Goal: Information Seeking & Learning: Find specific page/section

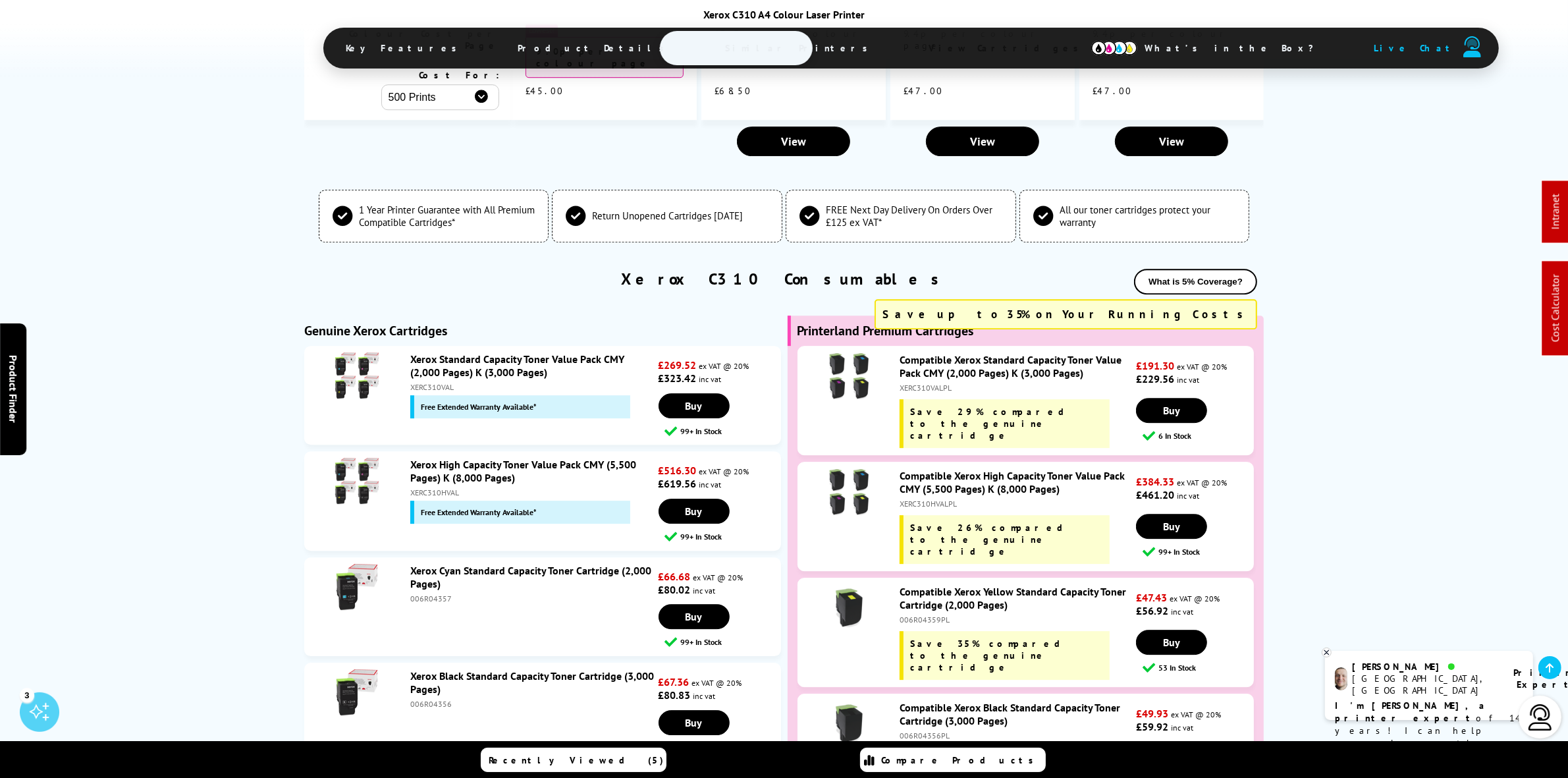
scroll to position [4775, 0]
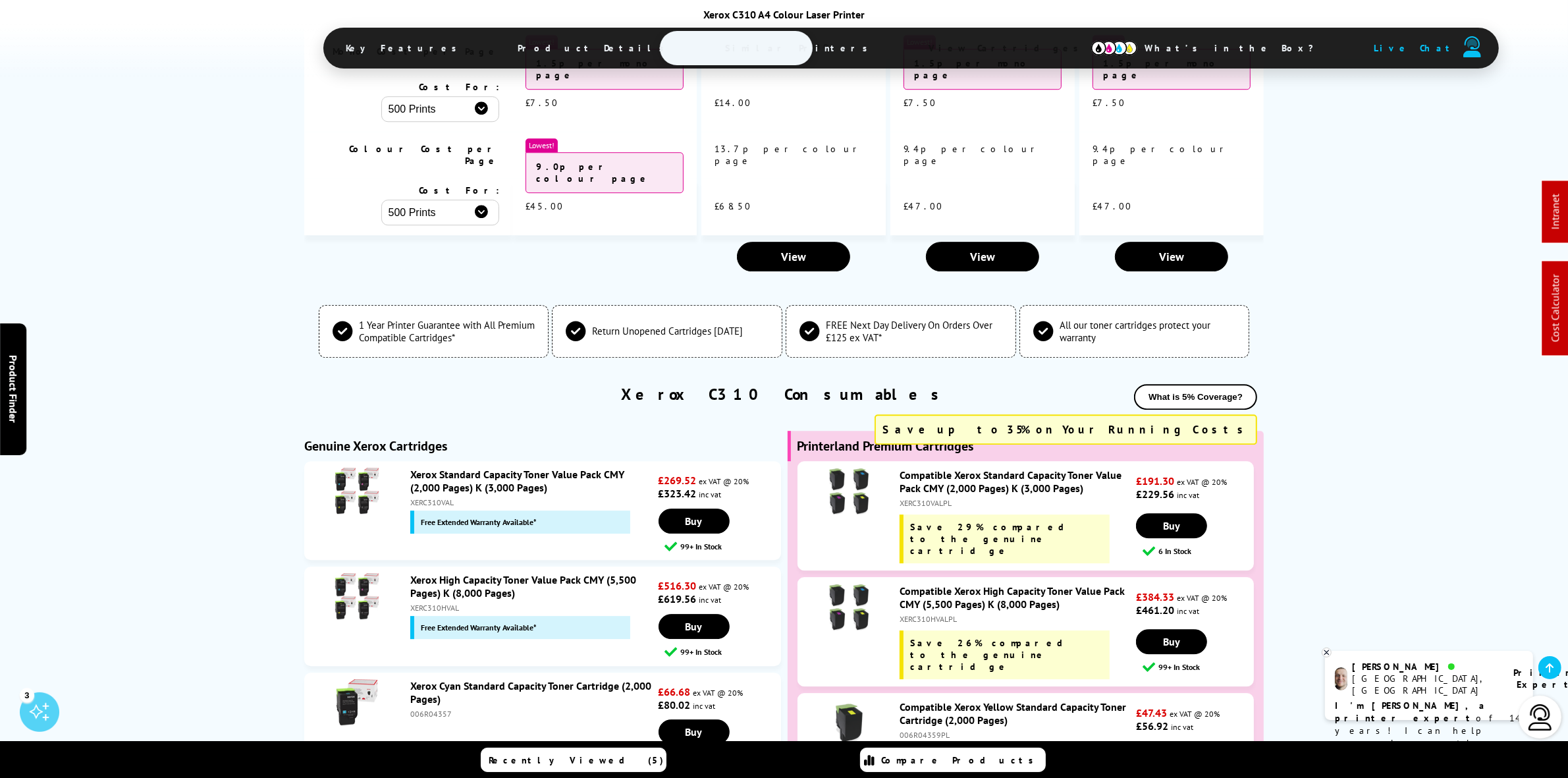
click at [427, 603] on div "XERC310HVAL" at bounding box center [533, 607] width 245 height 10
copy div "XERC310HVAL"
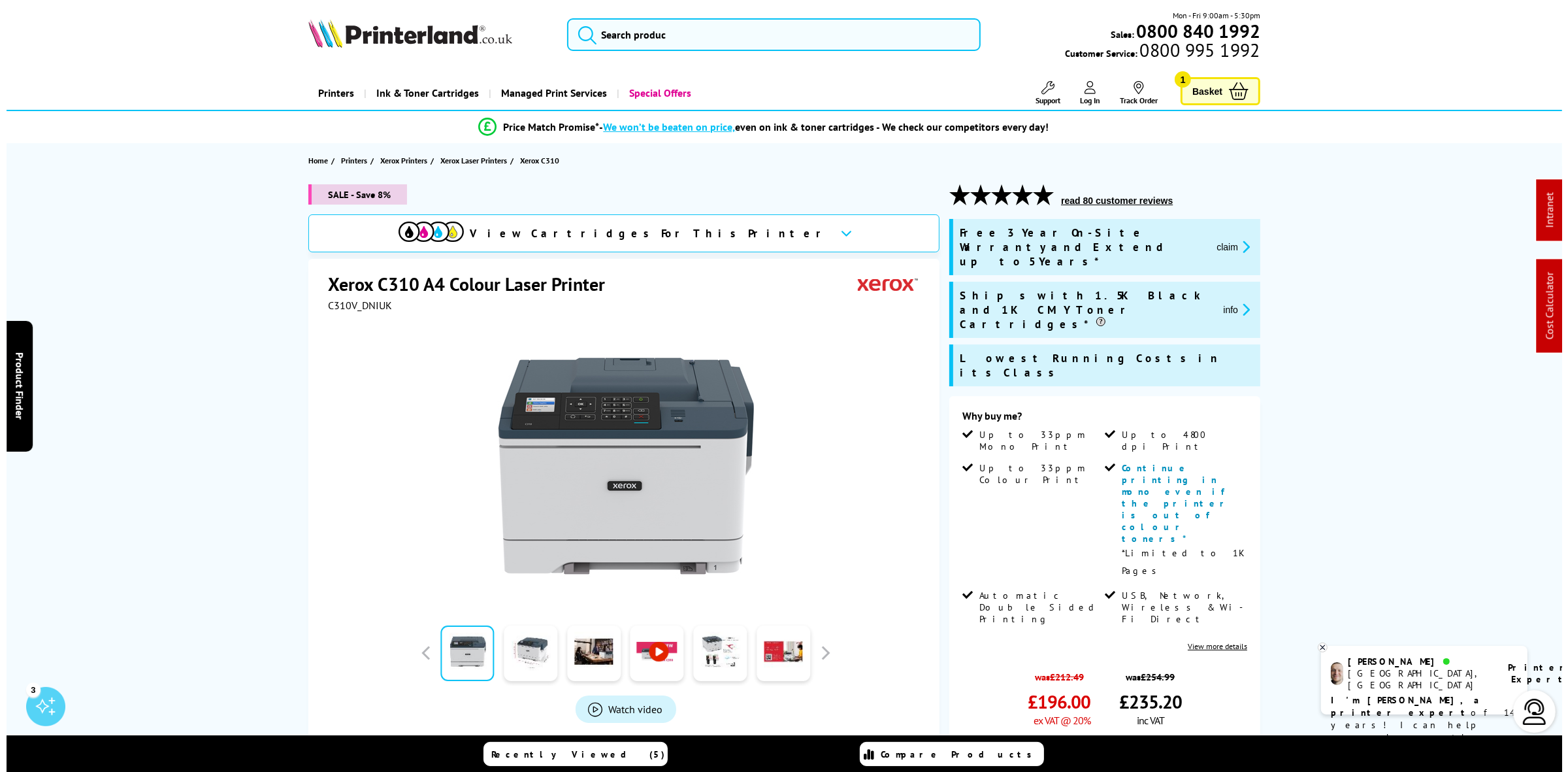
scroll to position [0, 0]
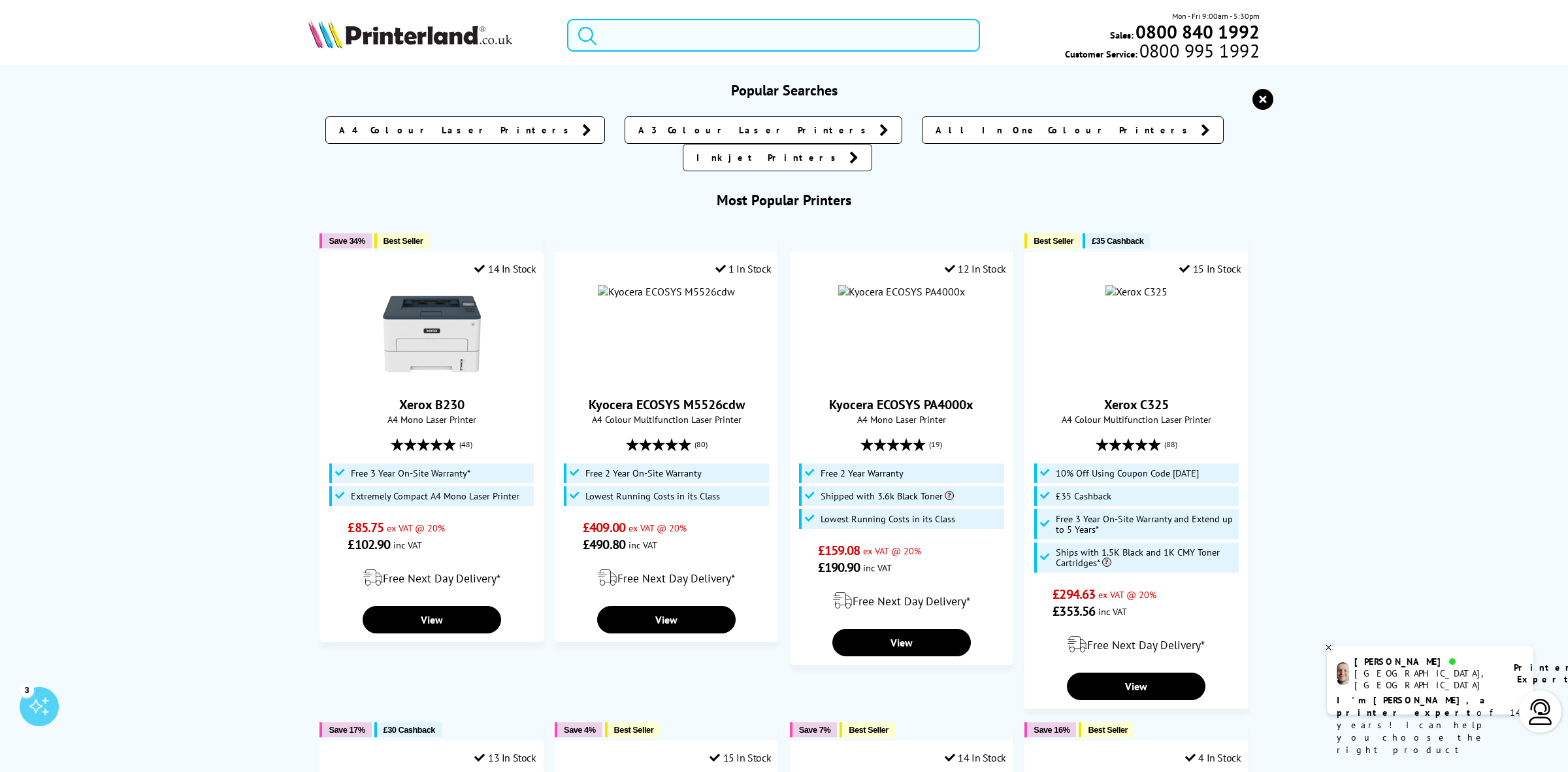
click at [718, 44] on input "search" at bounding box center [774, 35] width 413 height 32
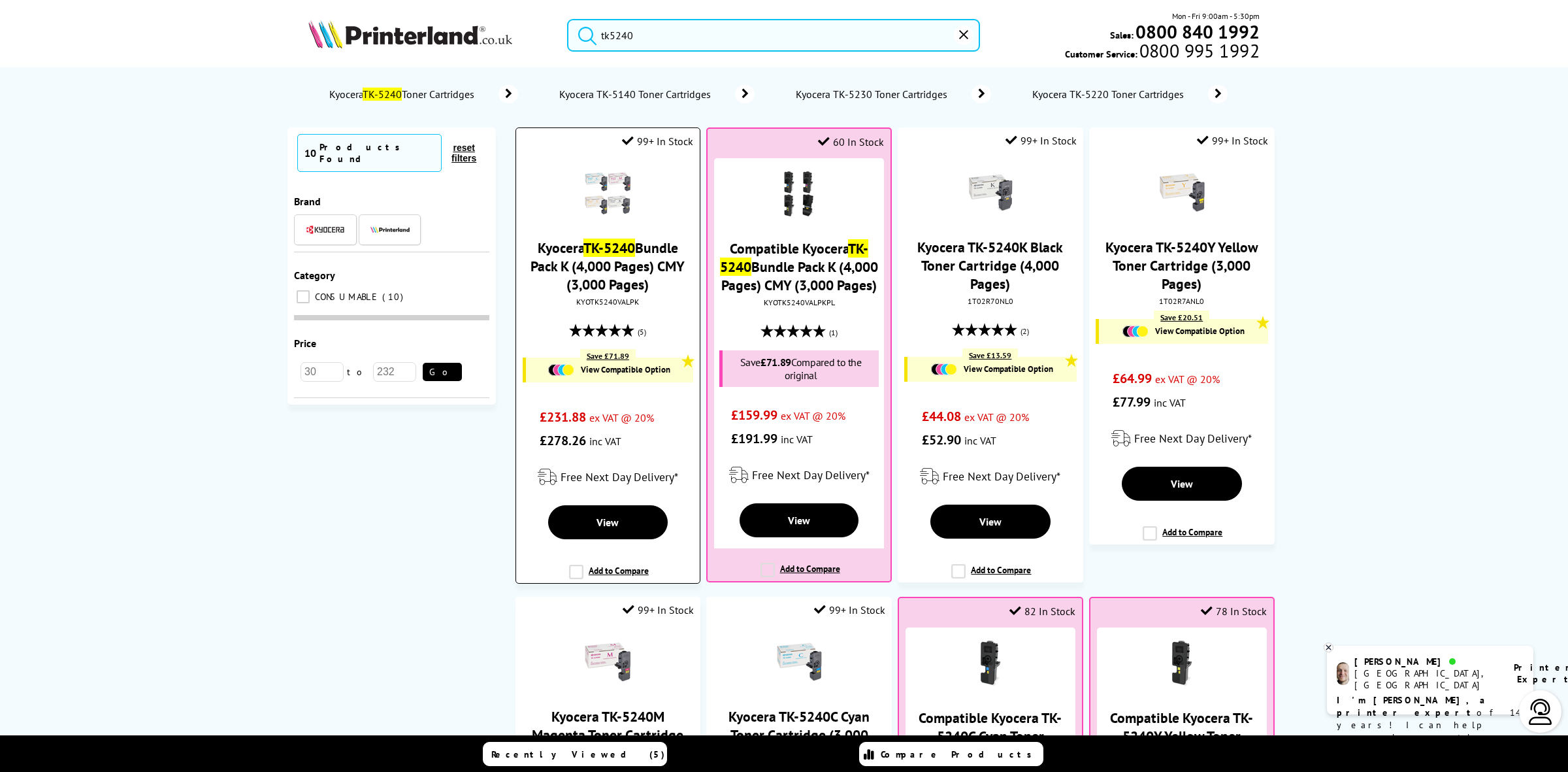
click at [597, 304] on div "KYOTK5240VALPK" at bounding box center [608, 302] width 164 height 10
copy div "KYOTK5240VALPK"
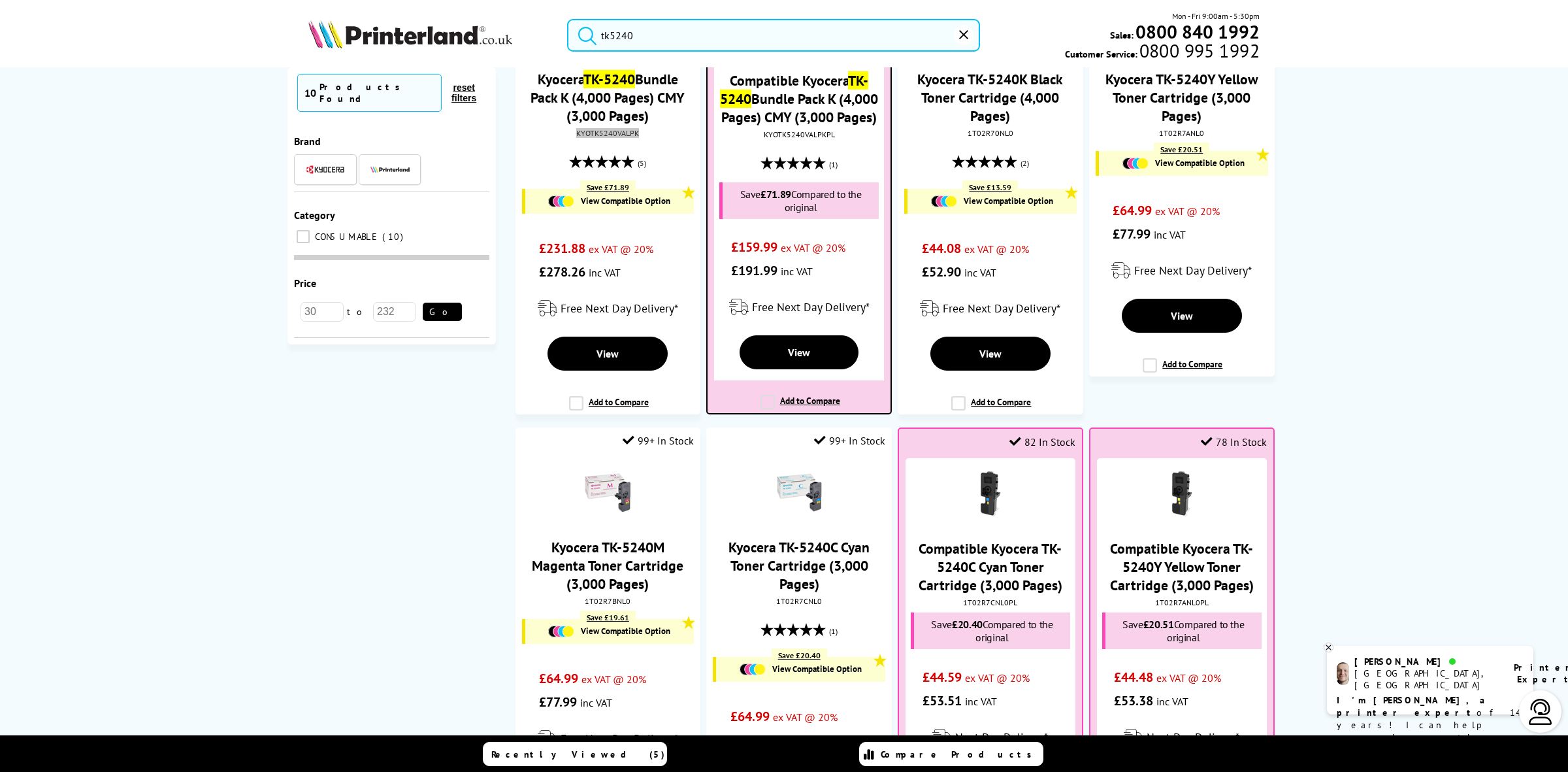
scroll to position [654, 0]
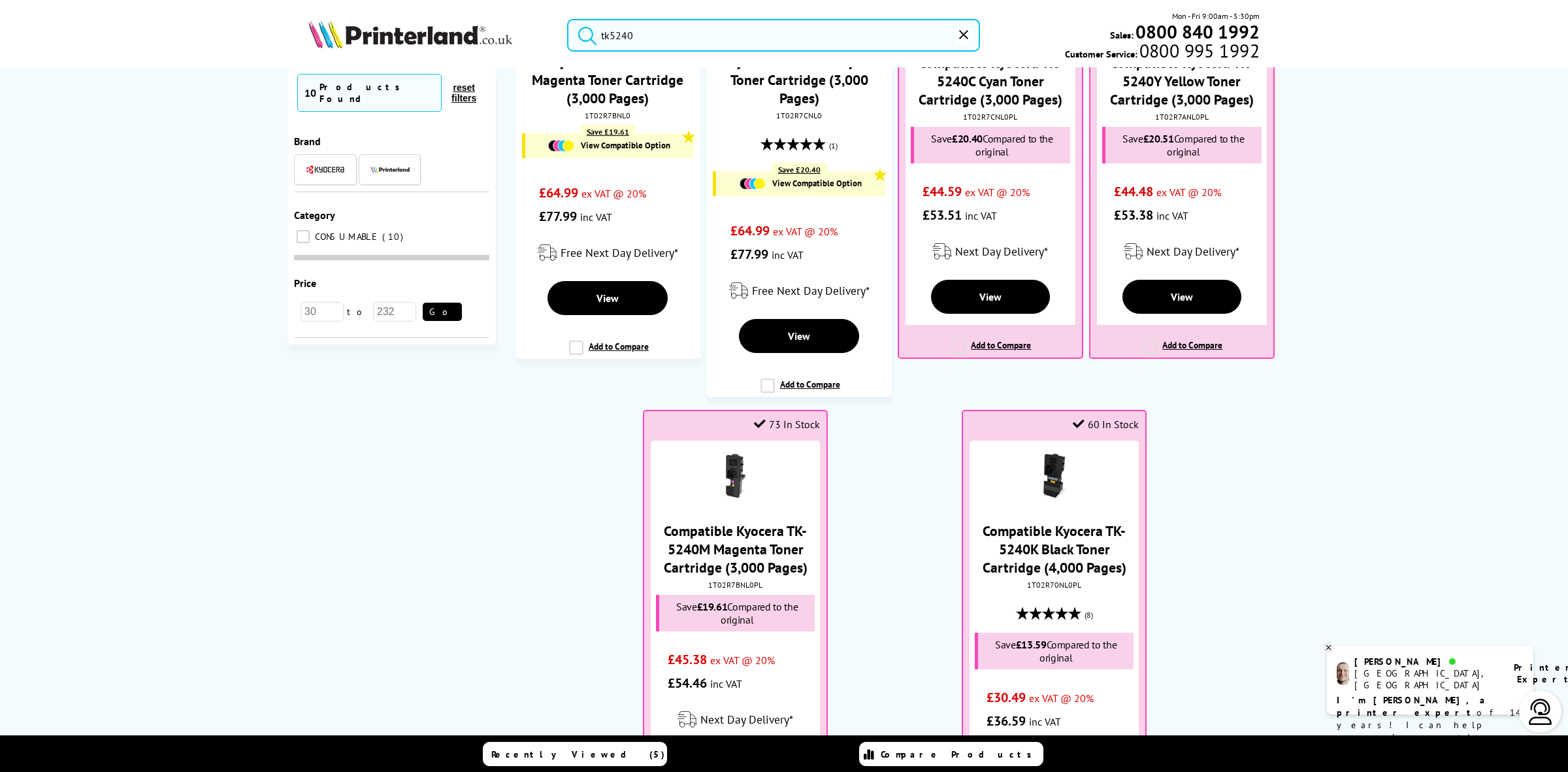
click at [130, 704] on div "No results Kyocera TK-5240 Toner Cartridges Kyocera TK-5140 Toner Cartridges Ky…" at bounding box center [784, 421] width 1568 height 707
click at [701, 17] on div "tk5240 Mon - Fri 9:00am - 5:30pm Sales: 0800 840 1992 Customer Service: 0800 99…" at bounding box center [784, 38] width 1046 height 58
drag, startPoint x: 701, startPoint y: 17, endPoint x: 700, endPoint y: 28, distance: 11.0
click at [701, 21] on div "tk5240 Mon - Fri 9:00am - 5:30pm Sales: 0800 840 1992 Customer Service: 0800 99…" at bounding box center [784, 38] width 1046 height 58
click at [700, 28] on input "tk5240" at bounding box center [774, 35] width 413 height 32
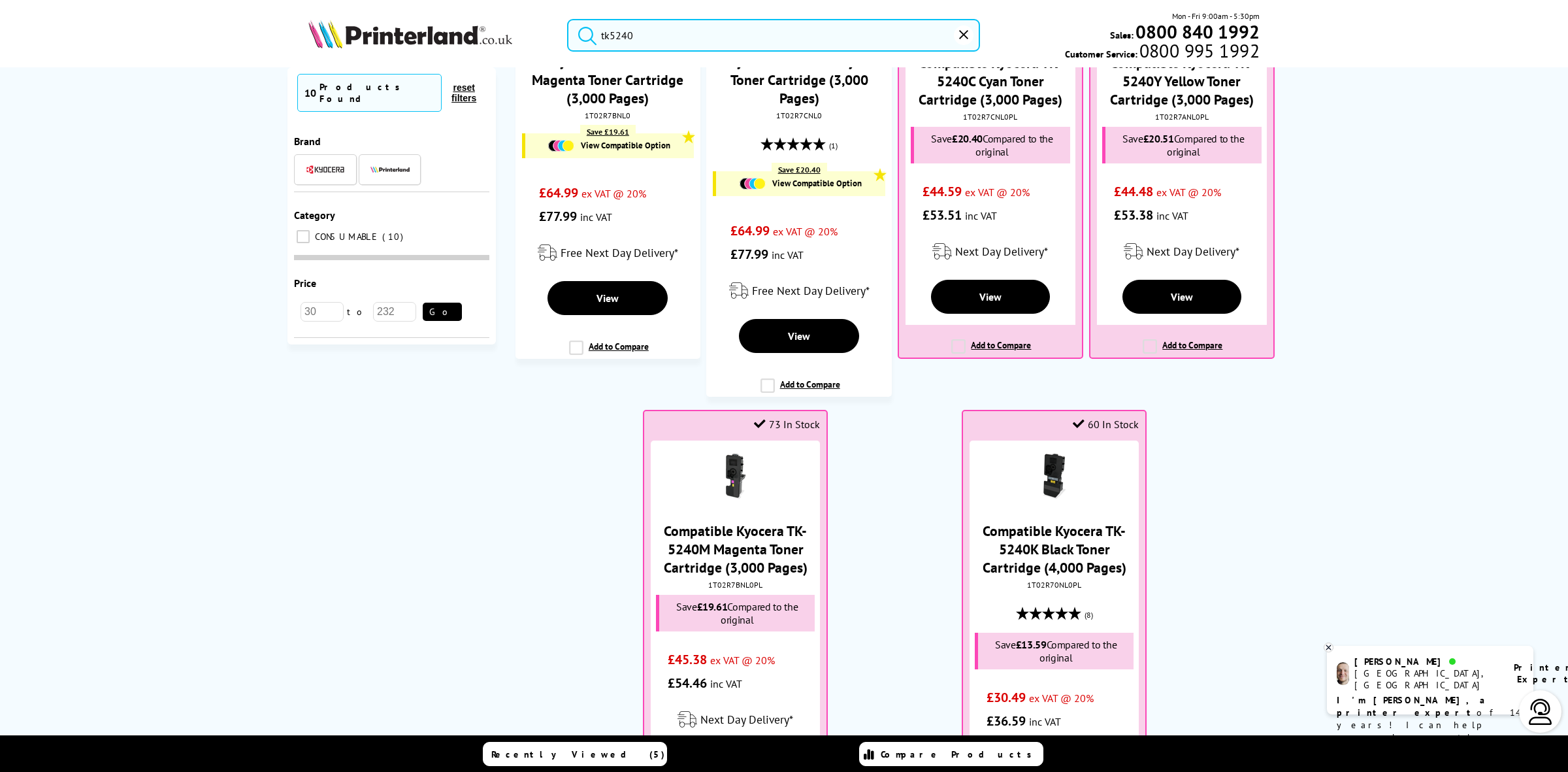
click at [700, 28] on input "tk5240" at bounding box center [774, 35] width 413 height 32
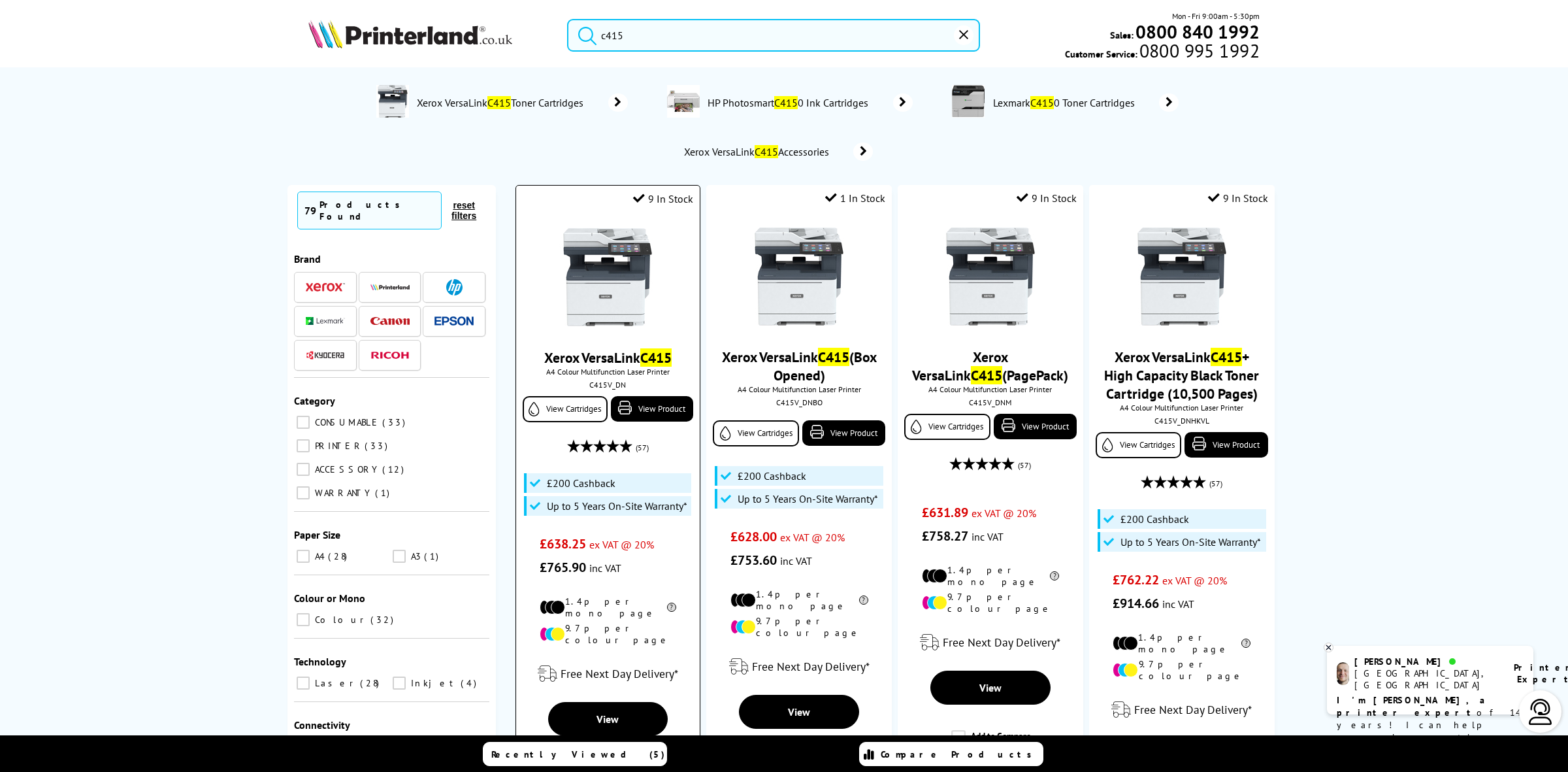
type input "c415"
click at [620, 290] on img at bounding box center [608, 277] width 98 height 98
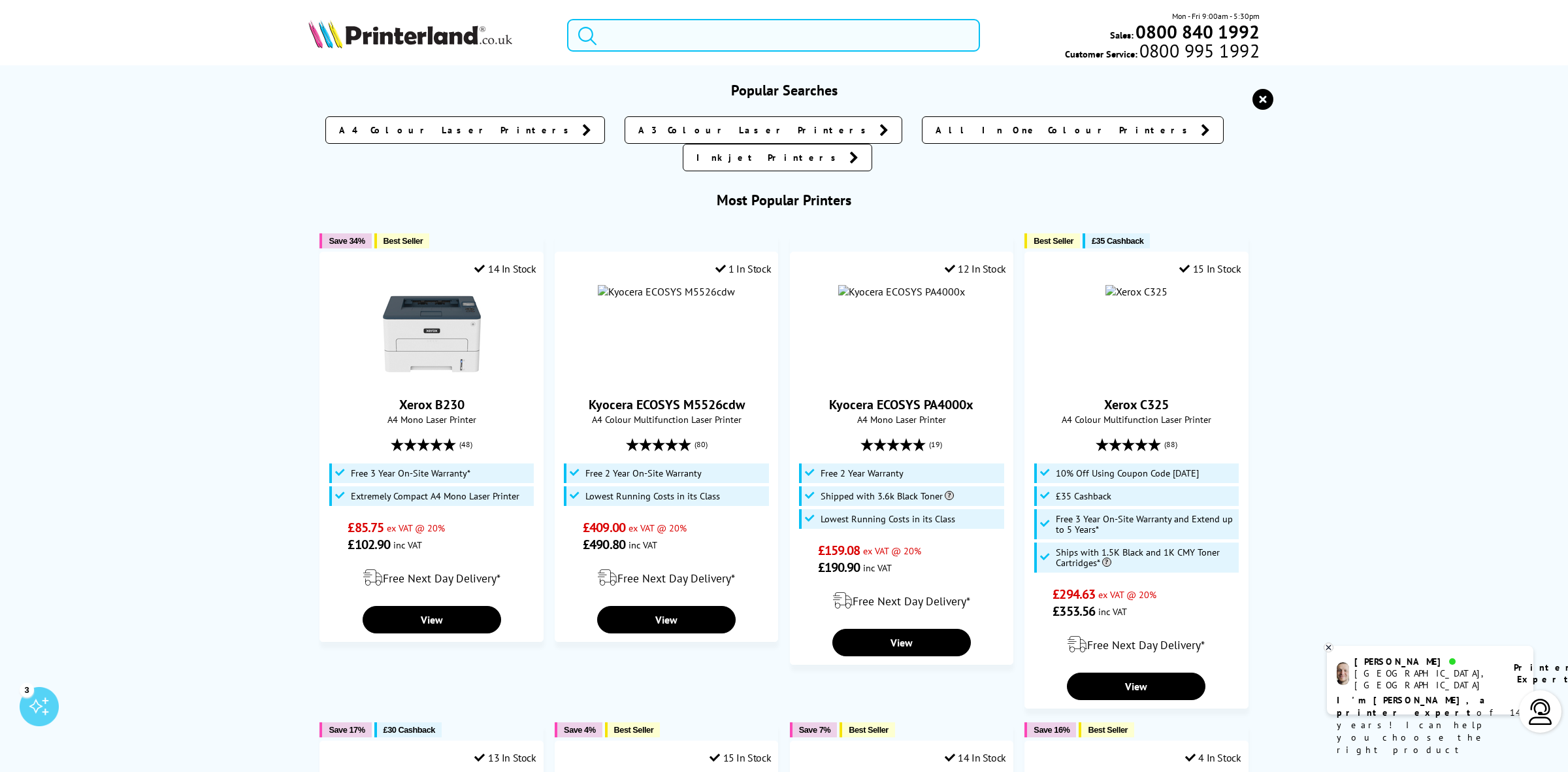
click at [649, 44] on input "search" at bounding box center [774, 35] width 413 height 32
paste input "106R02247"
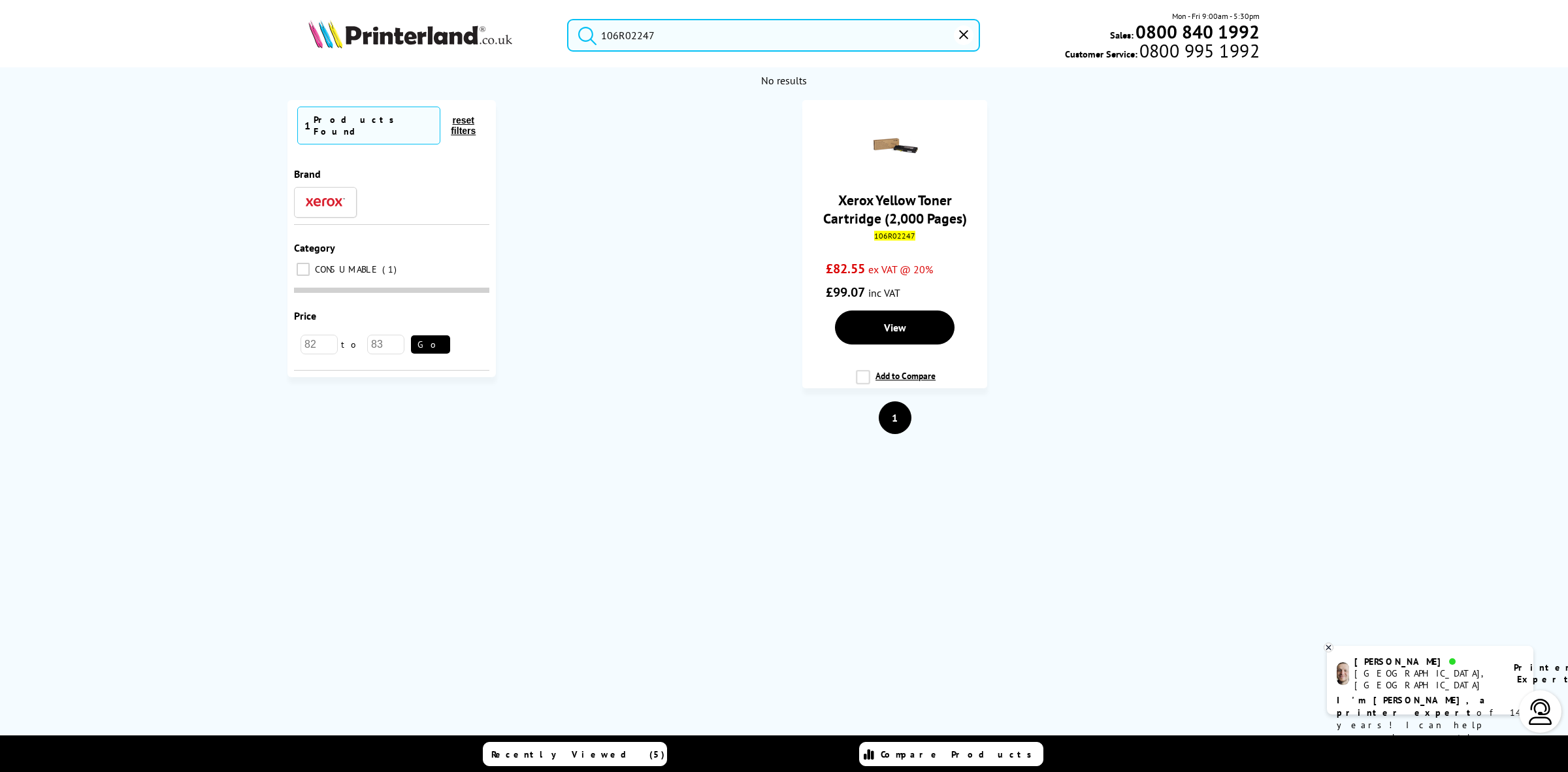
click at [683, 23] on input "106R02247" at bounding box center [774, 35] width 413 height 32
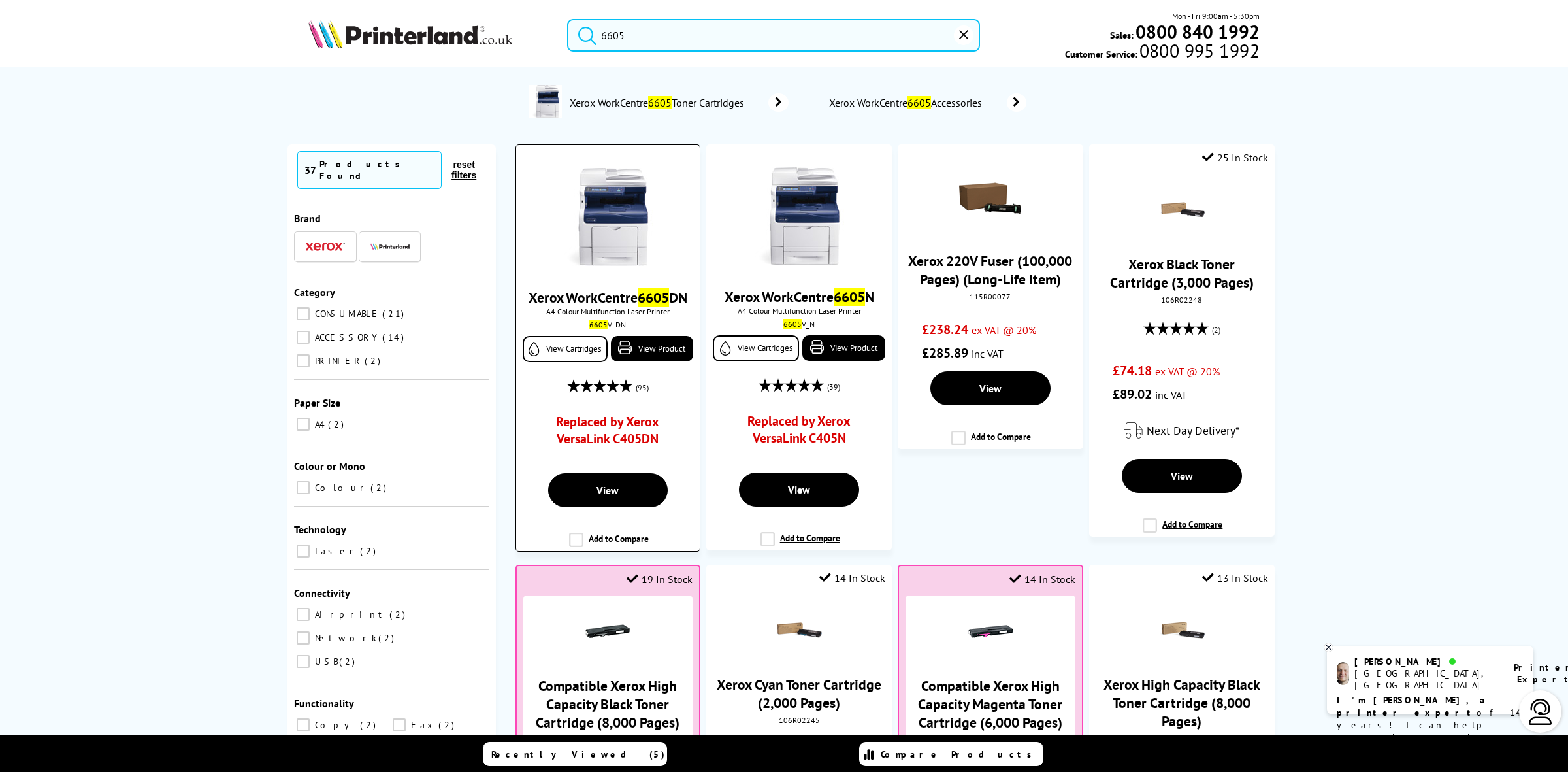
type input "6605"
click at [681, 224] on div at bounding box center [608, 218] width 171 height 101
click at [623, 200] on img at bounding box center [608, 217] width 98 height 98
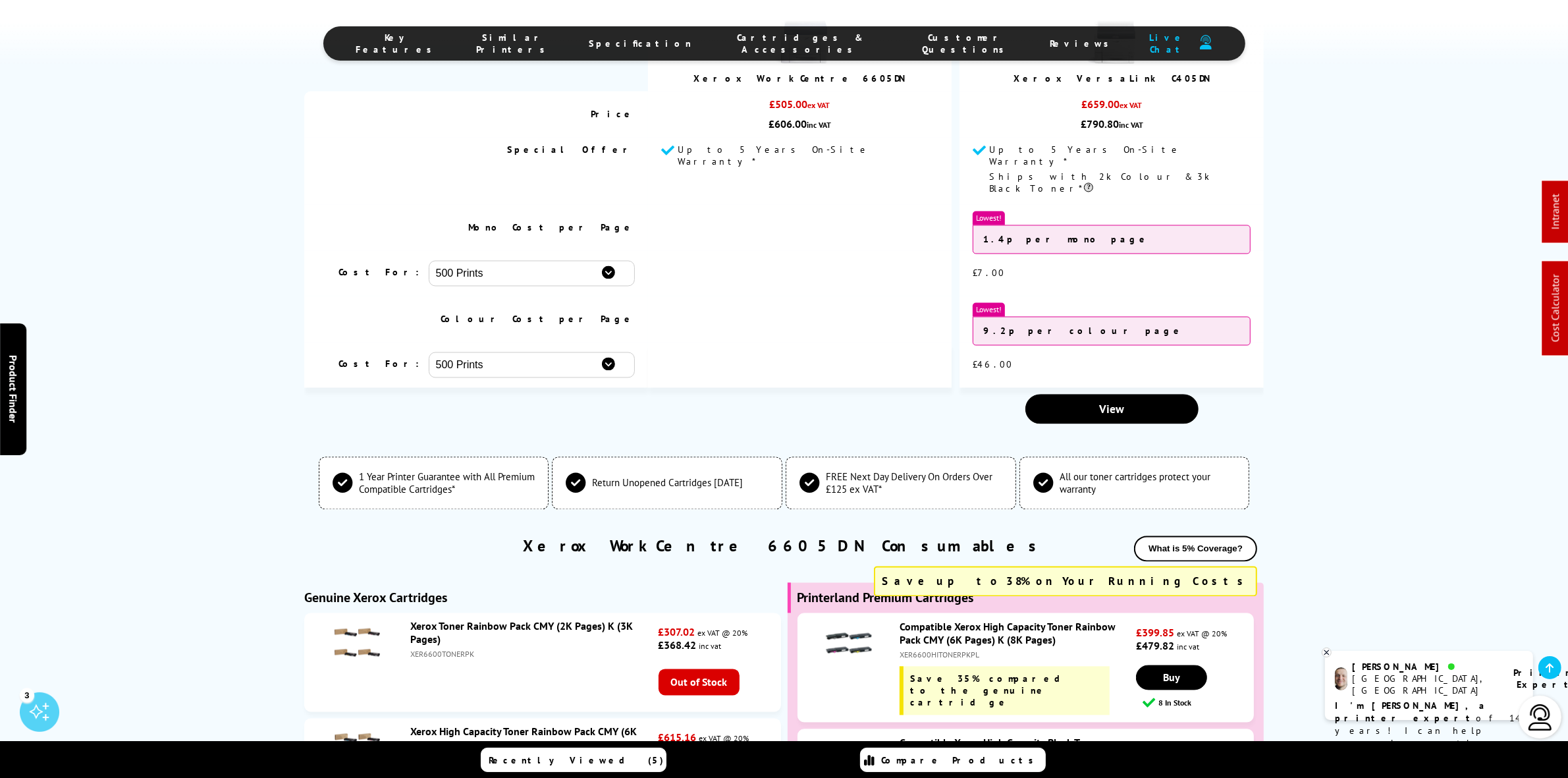
scroll to position [3852, 0]
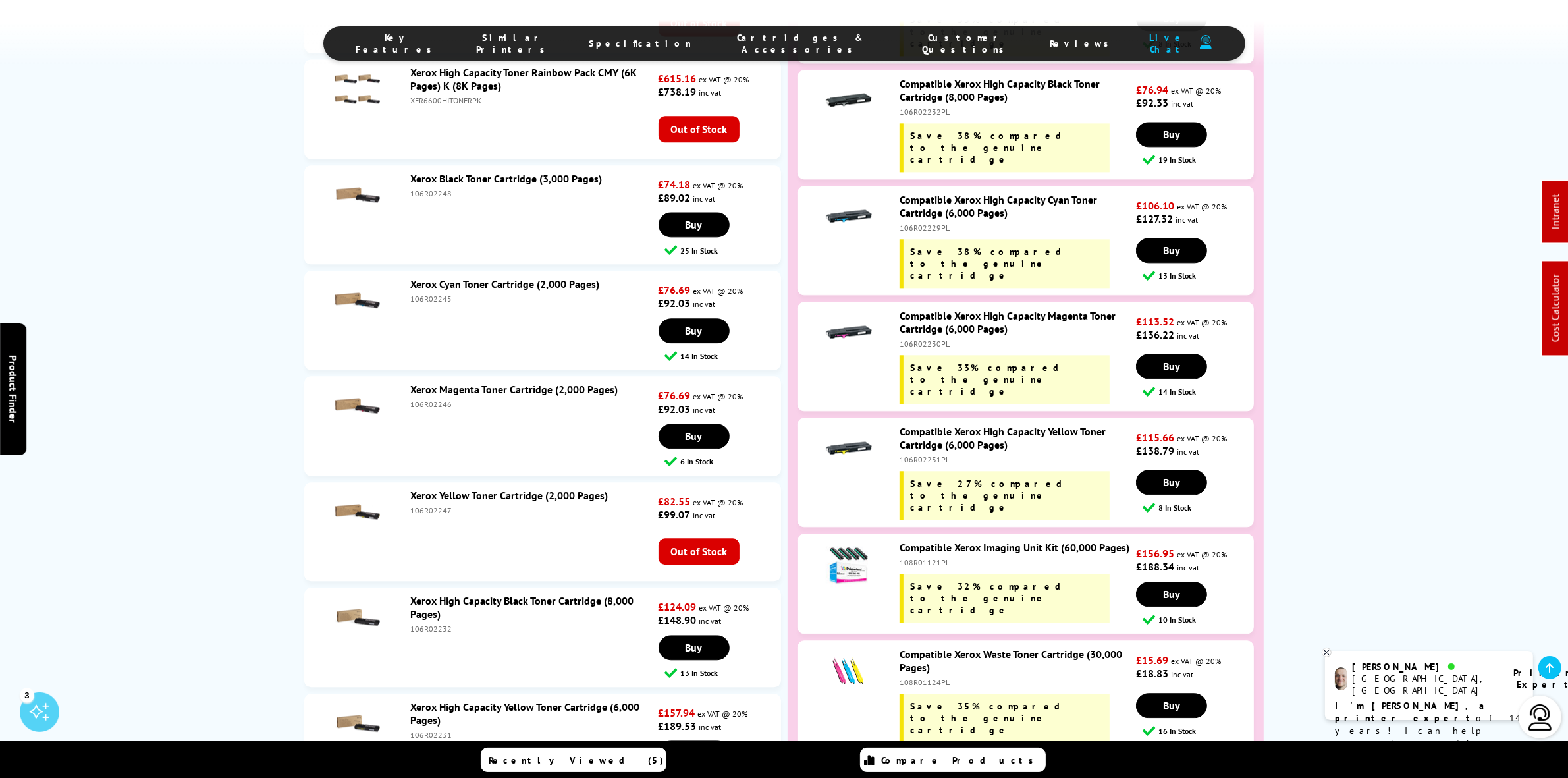
click at [423, 515] on div "106R02247" at bounding box center [533, 510] width 245 height 10
copy div "106R02247"
click at [426, 409] on div "106R02246" at bounding box center [533, 404] width 245 height 10
click at [427, 409] on div "106R02246" at bounding box center [533, 404] width 245 height 10
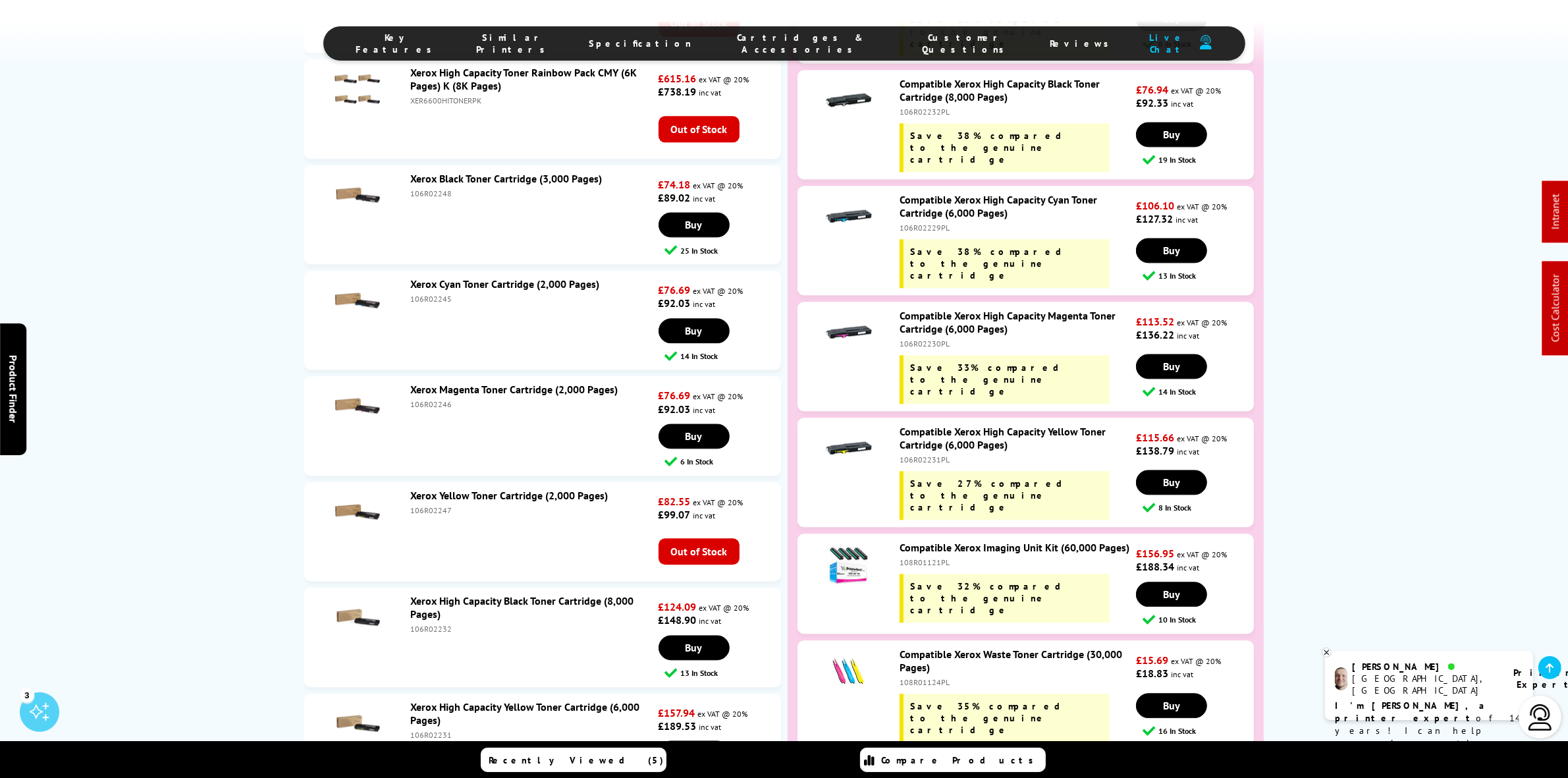
copy div "106R02246"
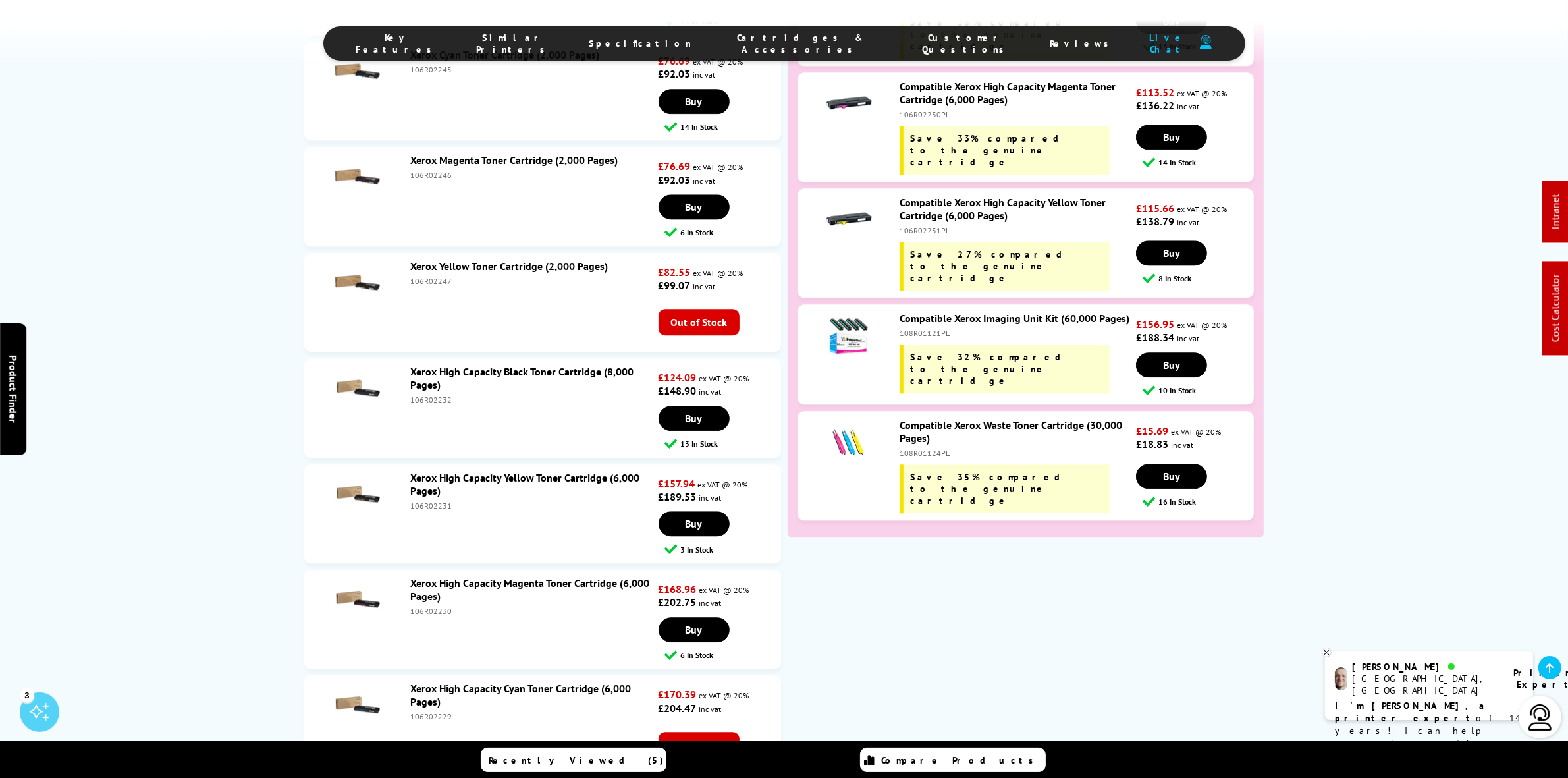
scroll to position [4099, 0]
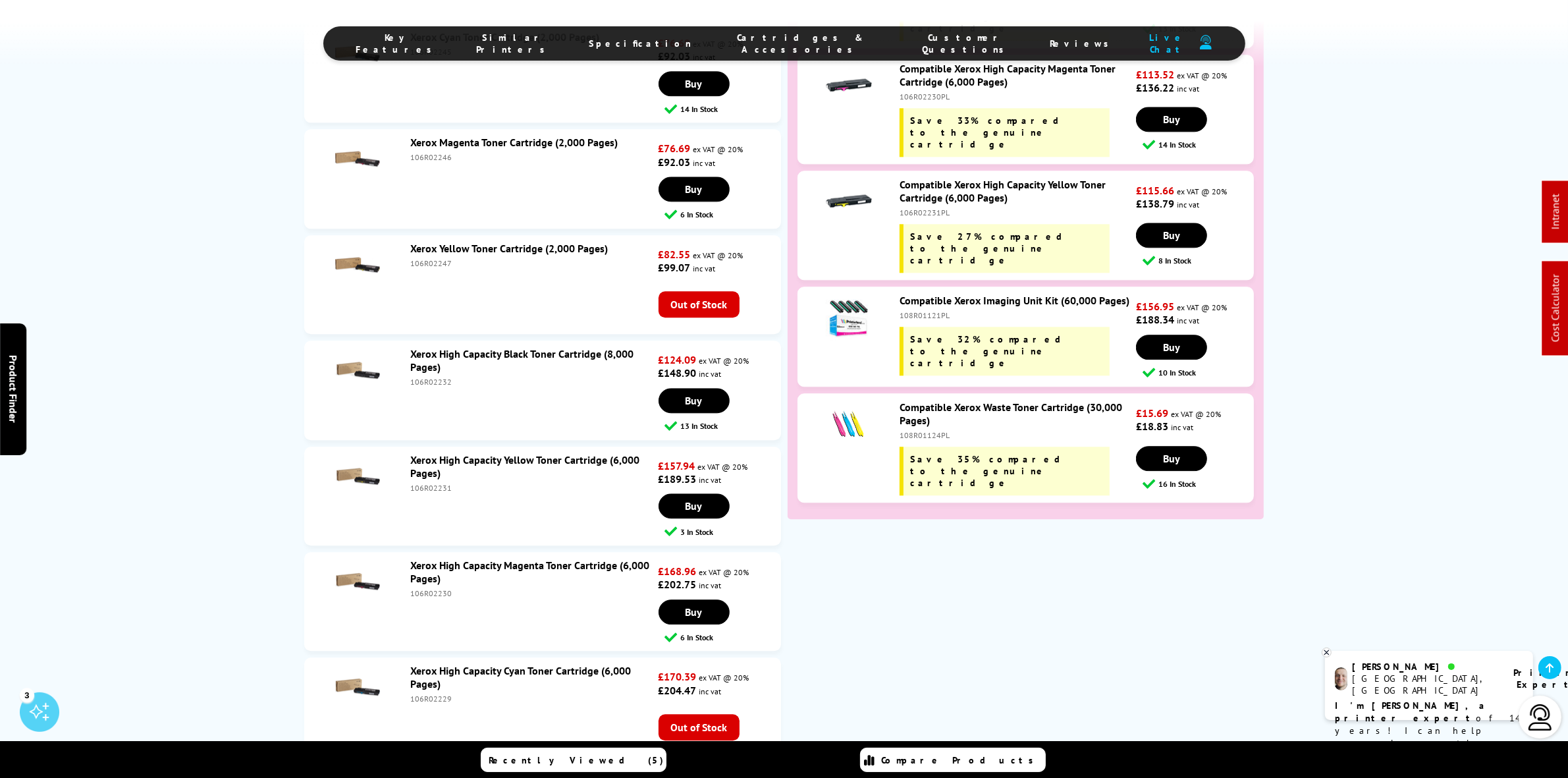
click at [429, 387] on div "106R02232" at bounding box center [533, 381] width 245 height 10
copy div "106R02232"
click at [415, 493] on div "106R02231" at bounding box center [533, 487] width 245 height 10
click at [415, 493] on div "106R02231" at bounding box center [533, 487] width 245 height 10
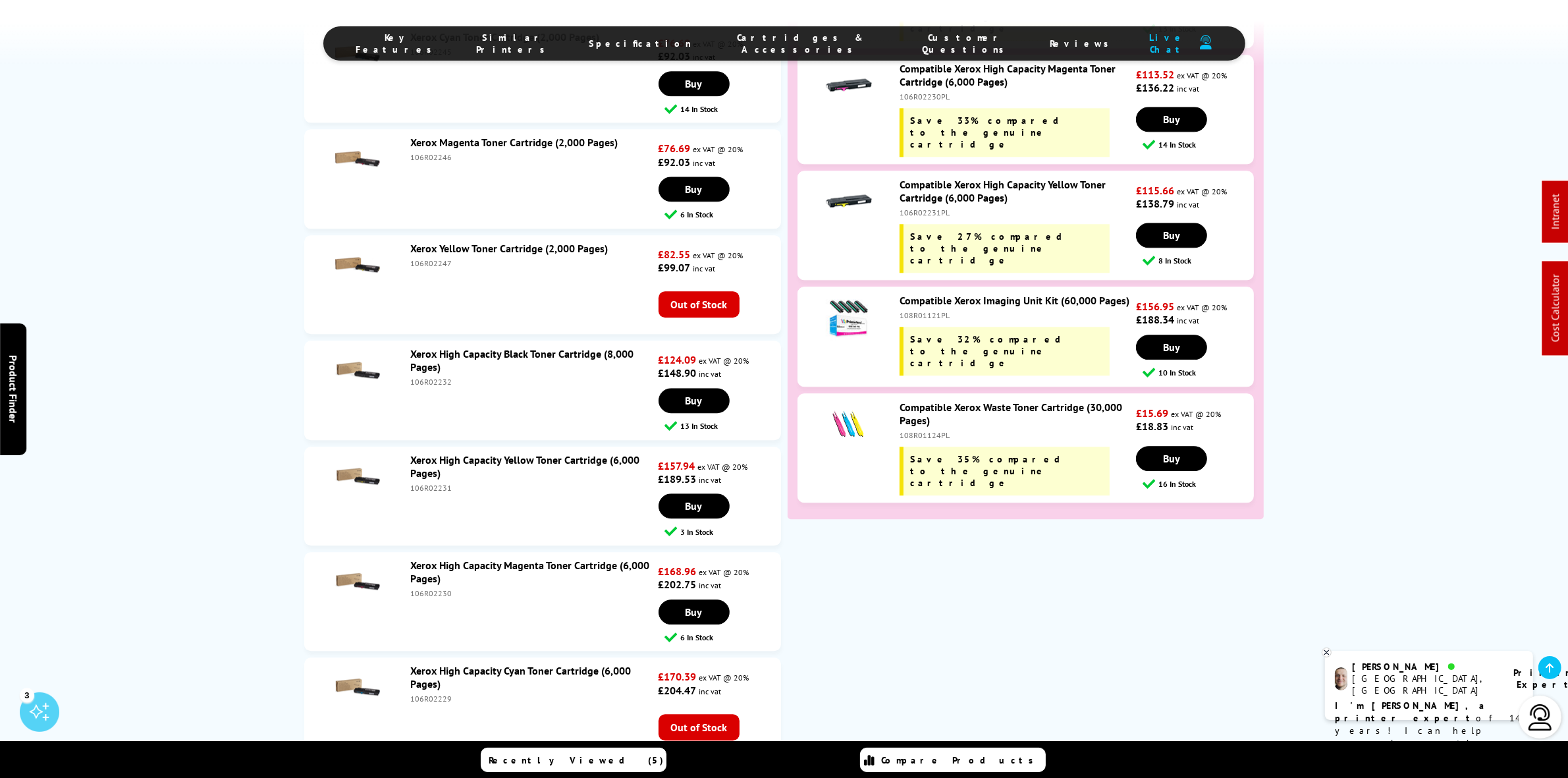
copy div "106R02231"
click at [433, 598] on div "106R02230" at bounding box center [533, 593] width 245 height 10
copy div "106R02230"
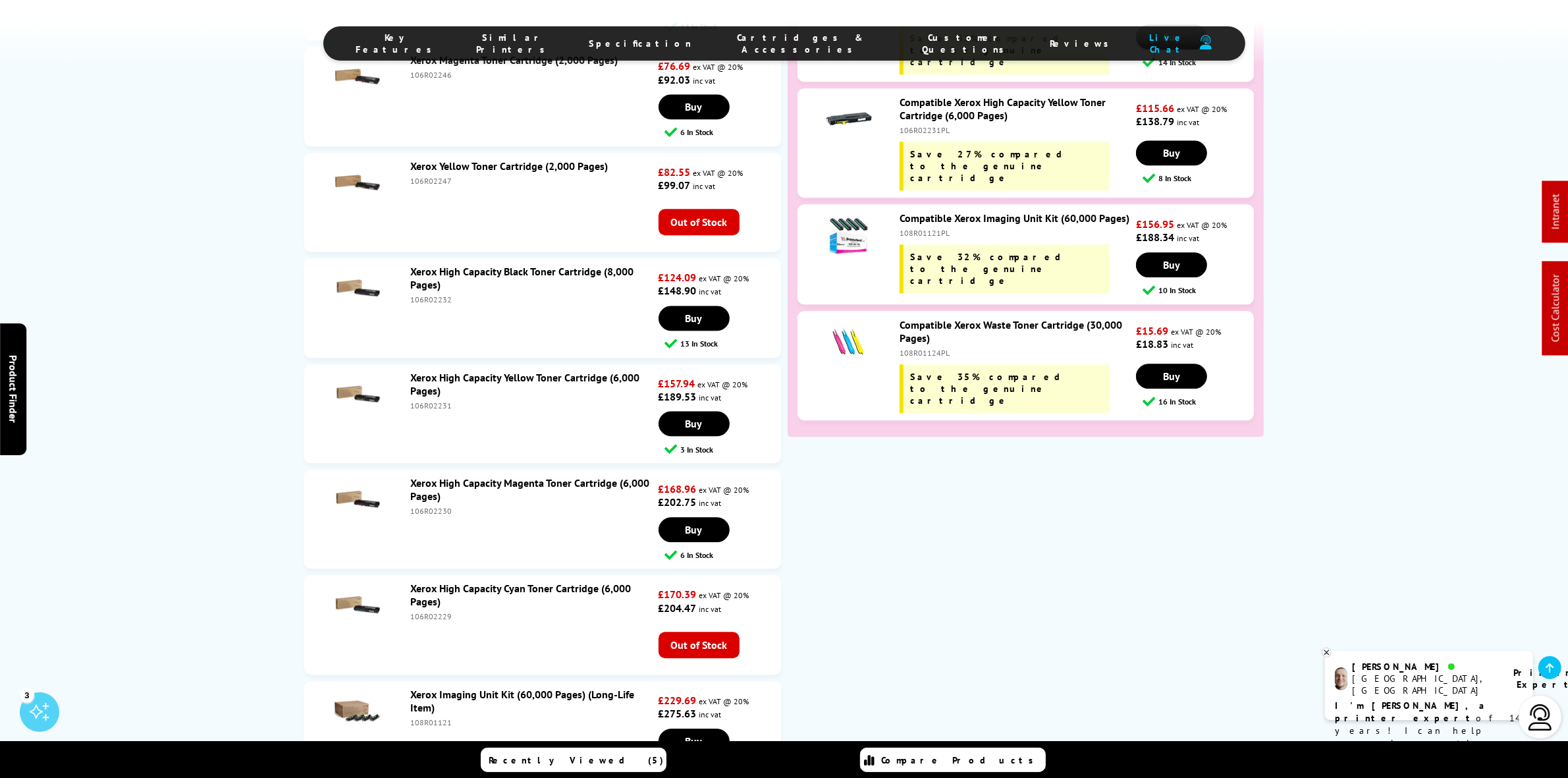
click at [437, 621] on div "106R02229" at bounding box center [533, 616] width 245 height 10
copy div "106R02229"
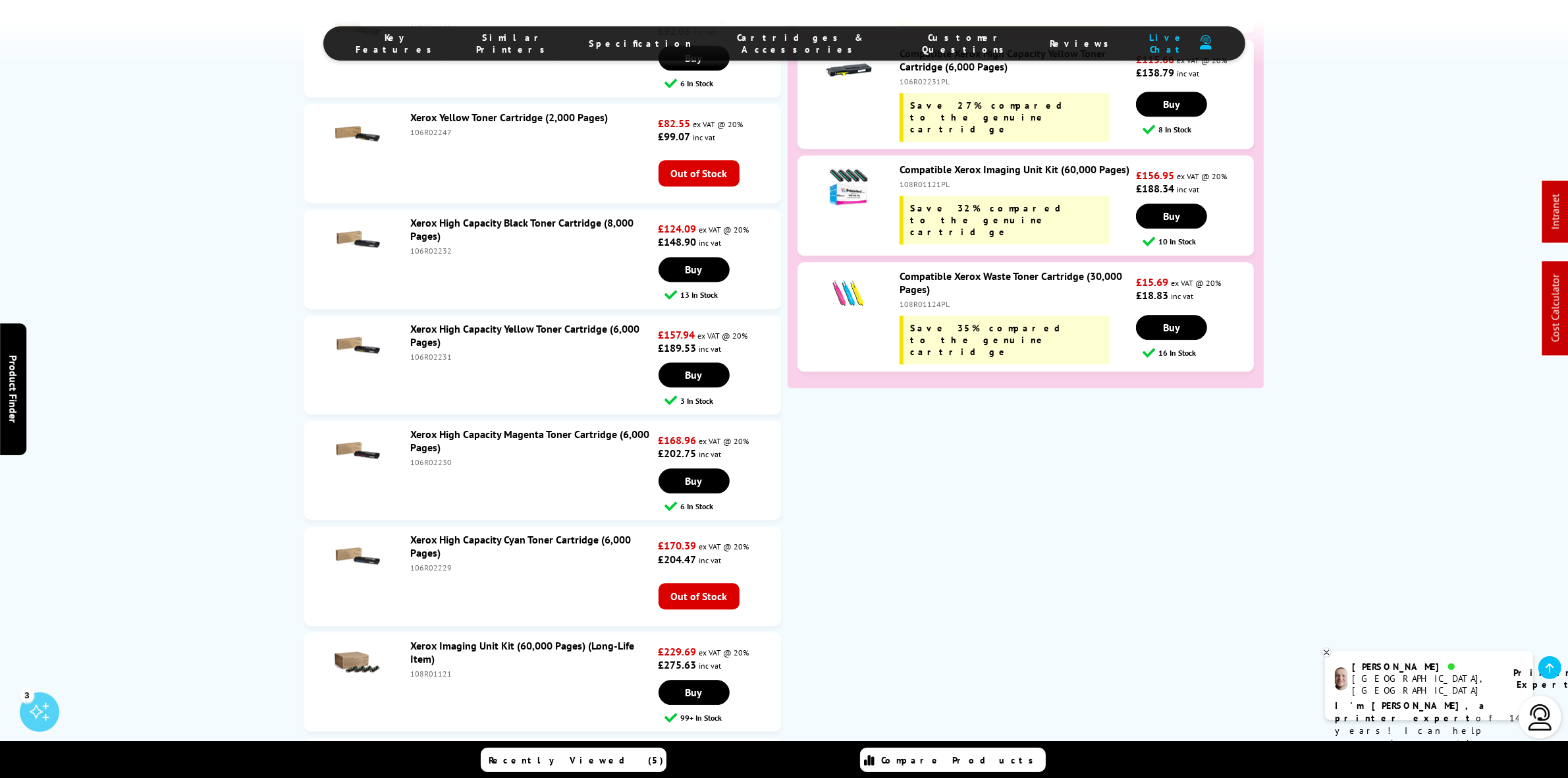
scroll to position [4263, 0]
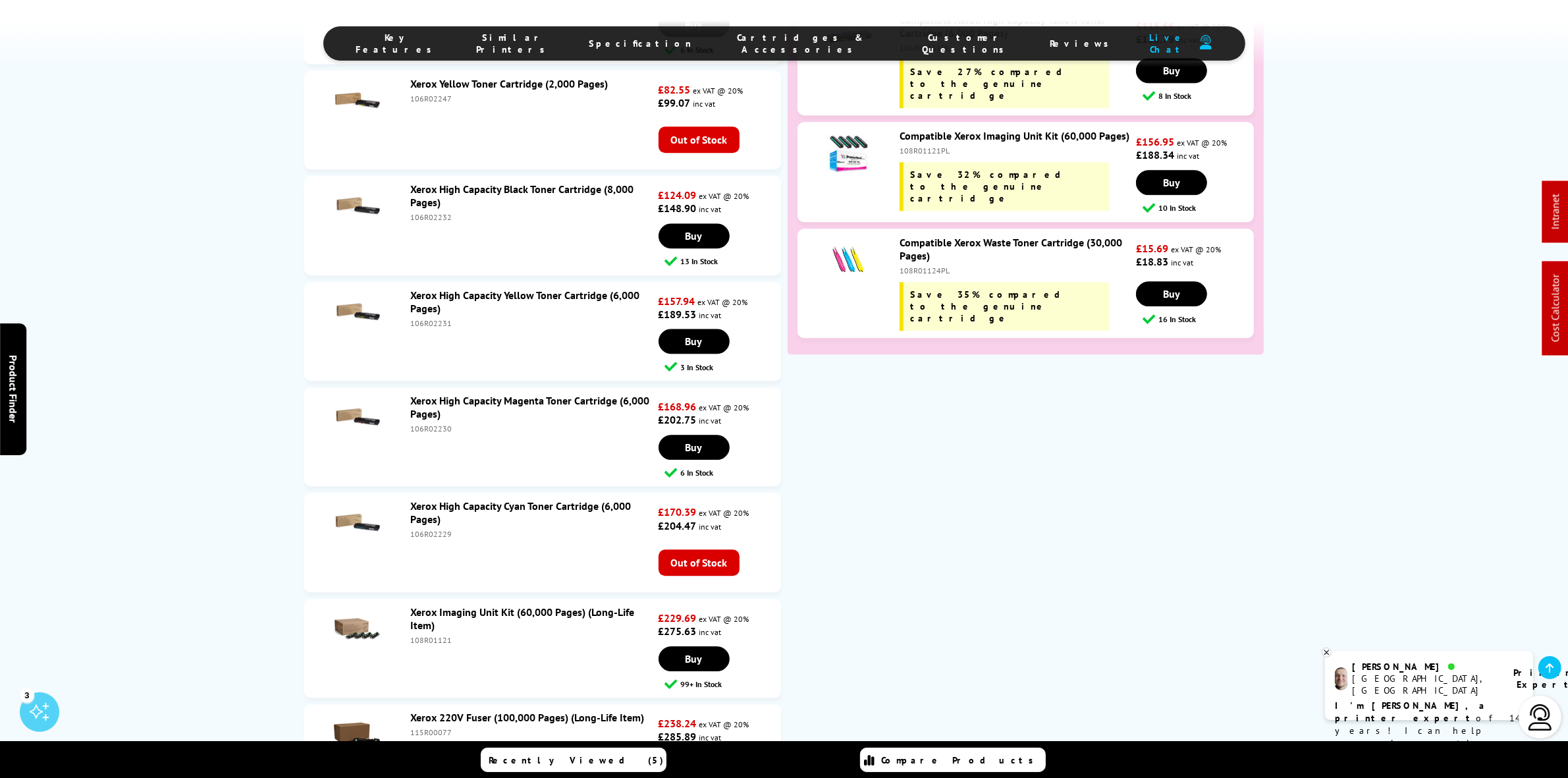
click at [443, 539] on div "106R02229" at bounding box center [533, 533] width 245 height 10
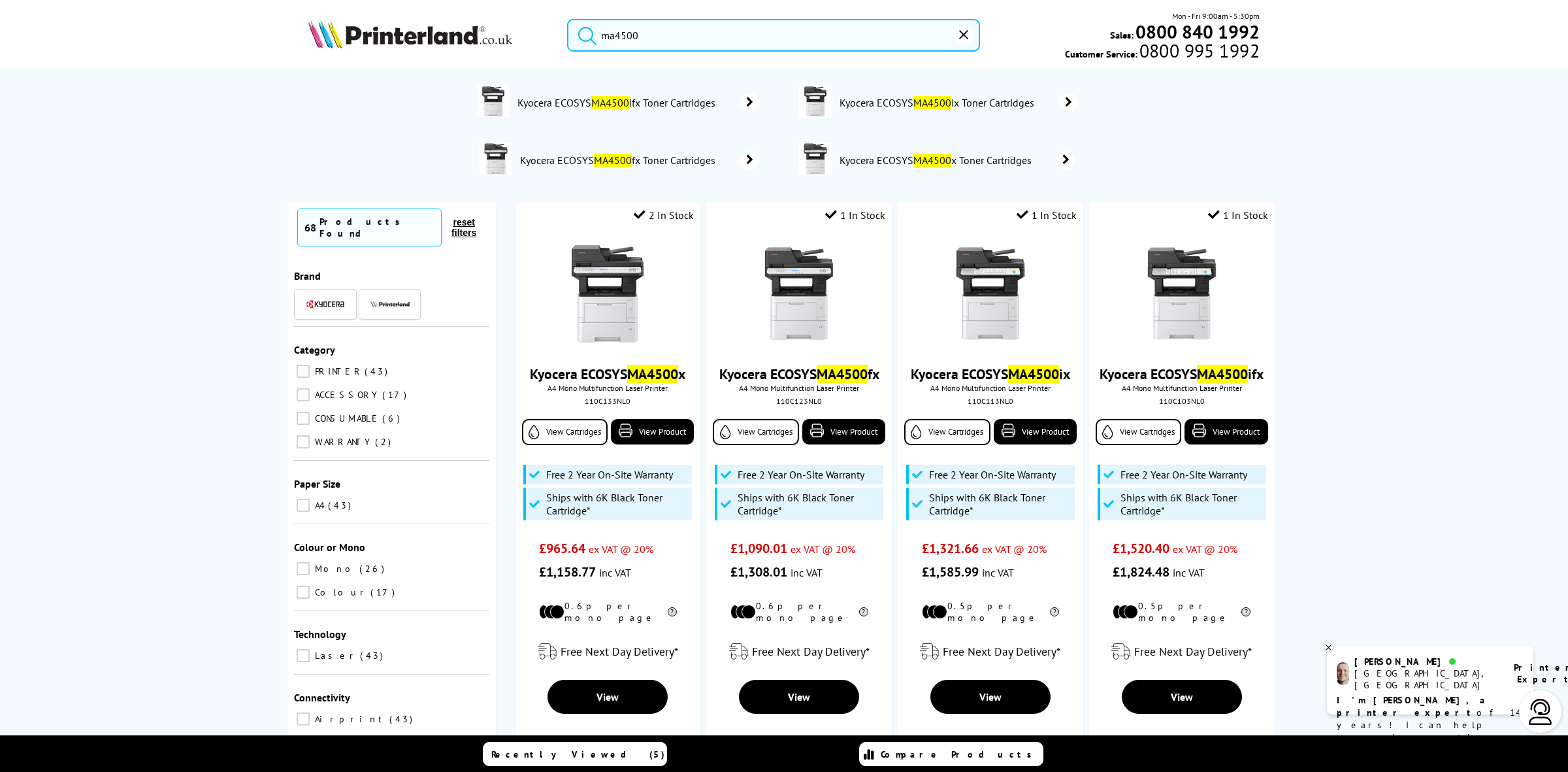
drag, startPoint x: 690, startPoint y: 37, endPoint x: 138, endPoint y: -38, distance: 557.1
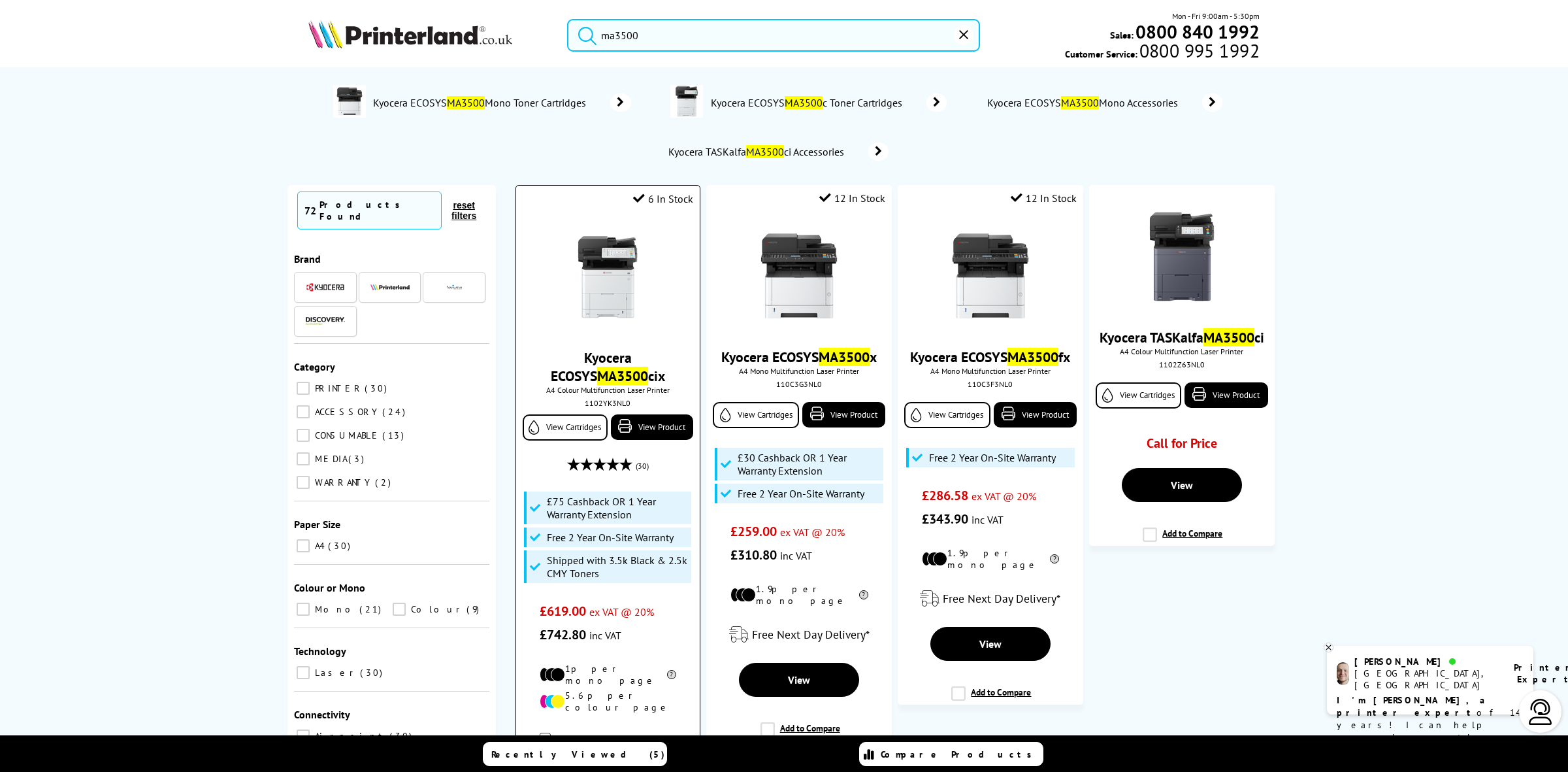
type input "ma3500"
click at [559, 292] on img at bounding box center [608, 277] width 98 height 98
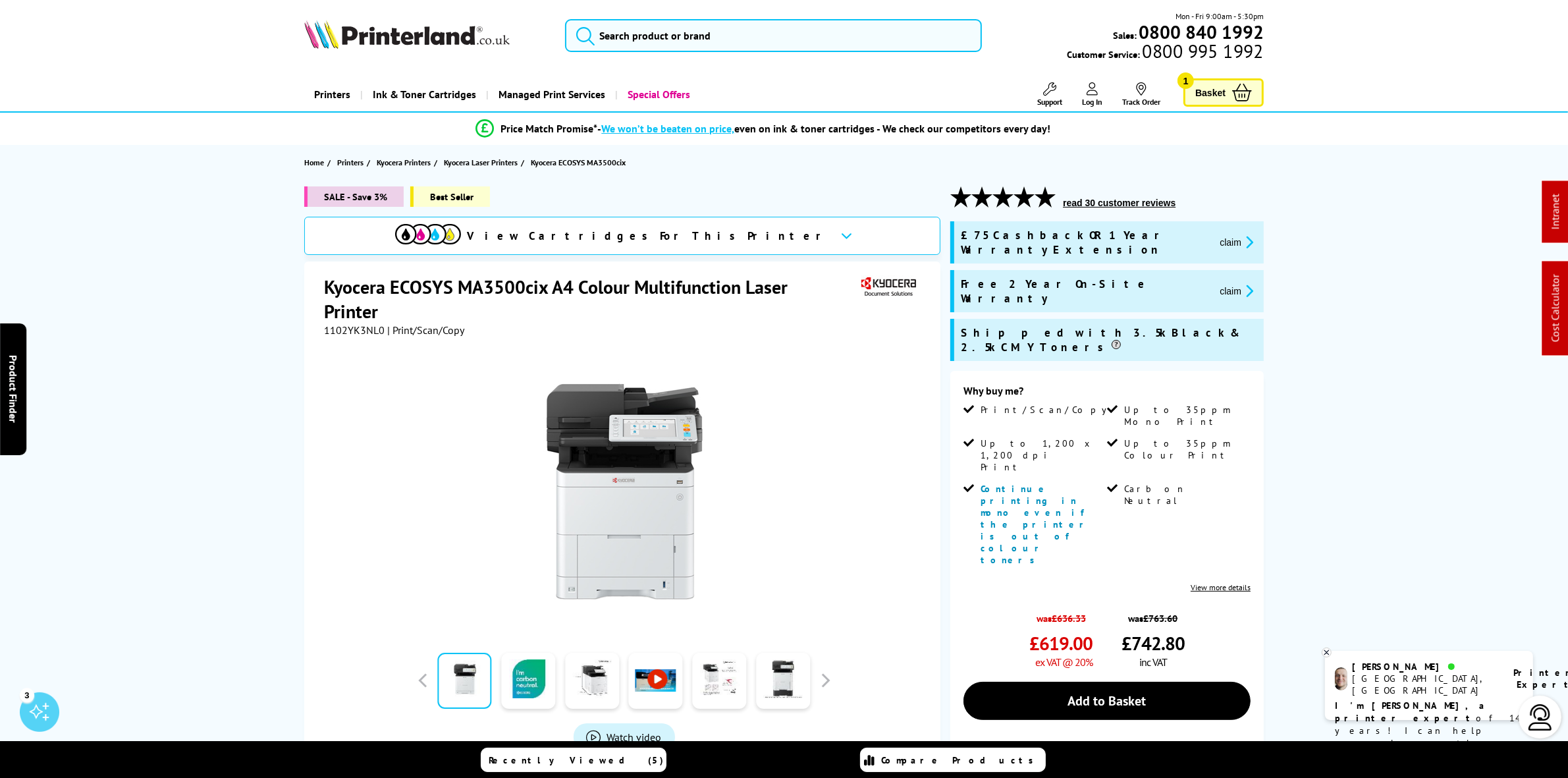
click at [343, 323] on span "1102YK3NL0" at bounding box center [354, 330] width 61 height 13
copy span "1102YK3NL0"
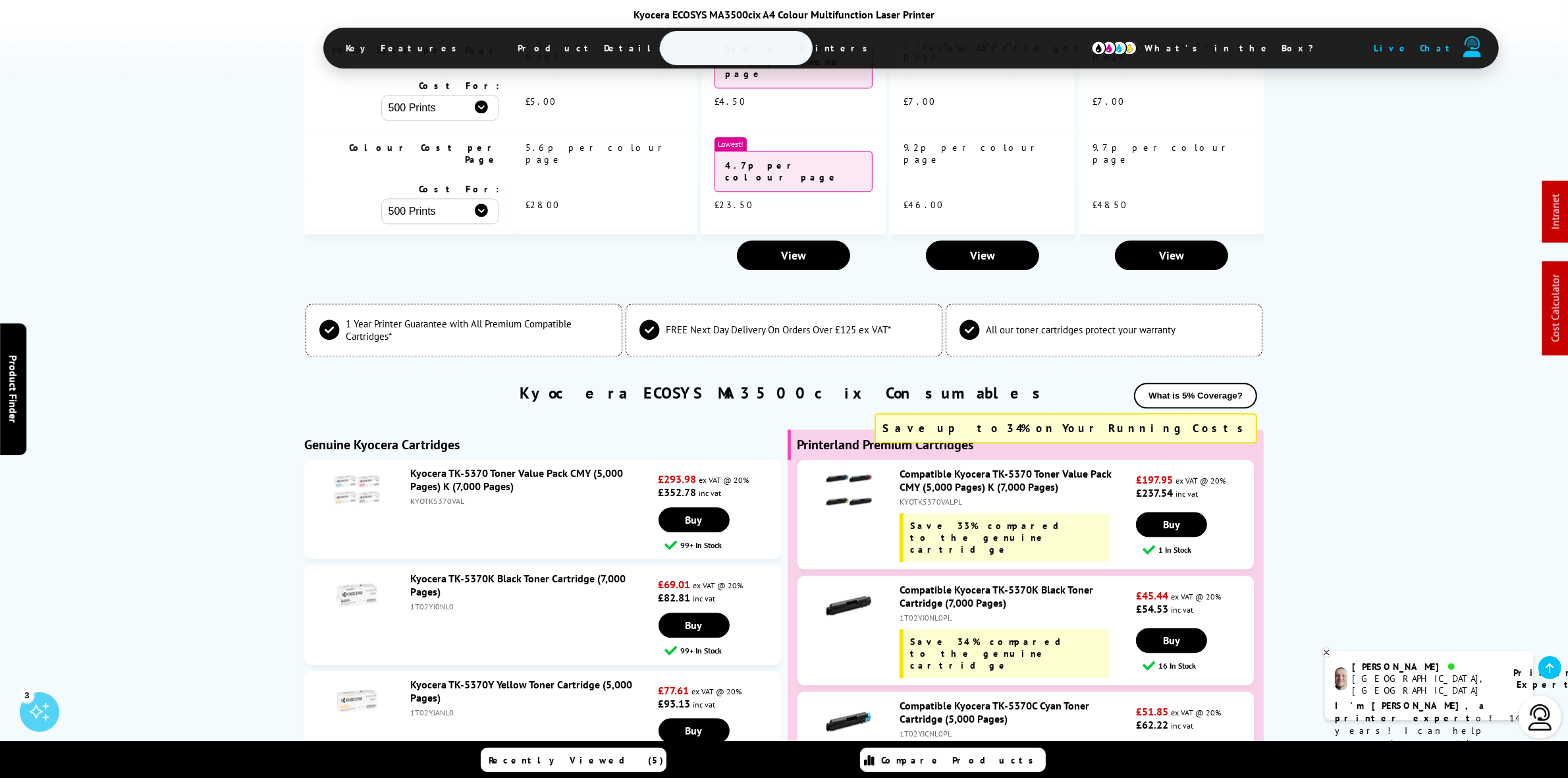
scroll to position [3787, 0]
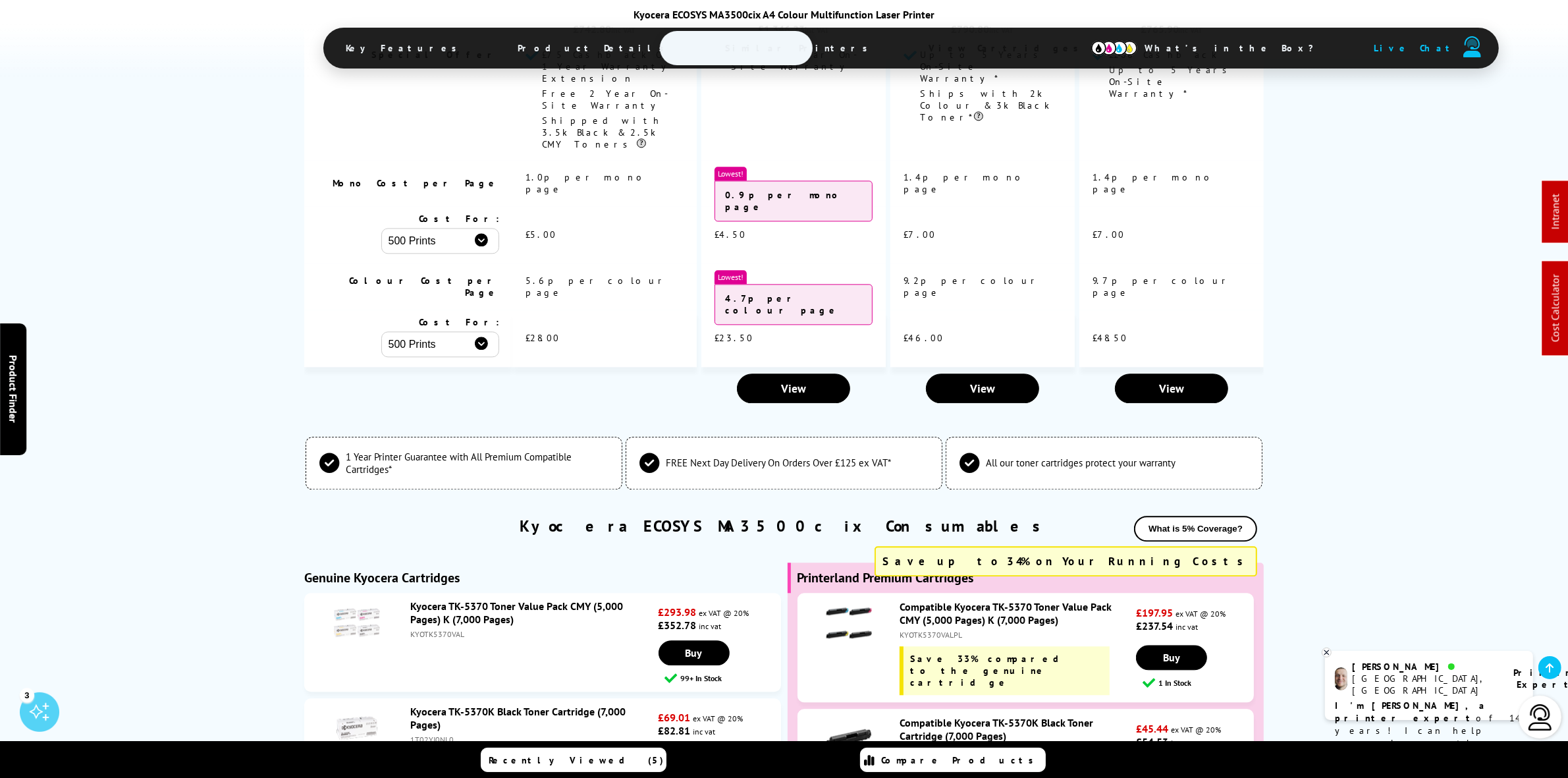
click at [421, 629] on div "KYOTK5370VAL" at bounding box center [533, 634] width 245 height 10
copy div "KYOTK5370VAL"
click at [937, 630] on div "KYOTK5370VALPL" at bounding box center [1017, 635] width 233 height 10
drag, startPoint x: 937, startPoint y: 485, endPoint x: 864, endPoint y: 497, distance: 74.0
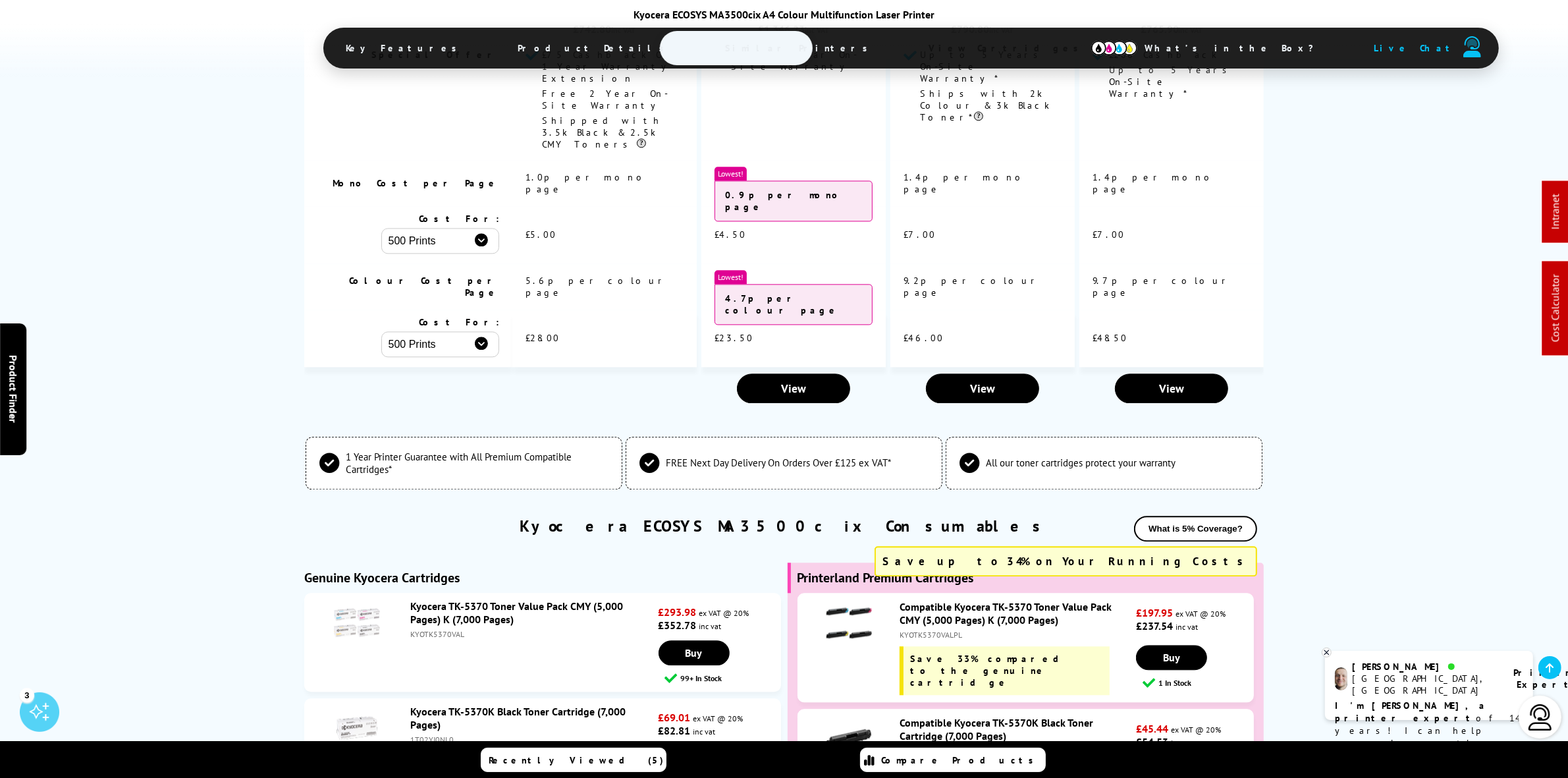
click at [935, 630] on div "KYOTK5370VALPL" at bounding box center [1017, 635] width 233 height 10
copy div "KYOTK5370VALPL"
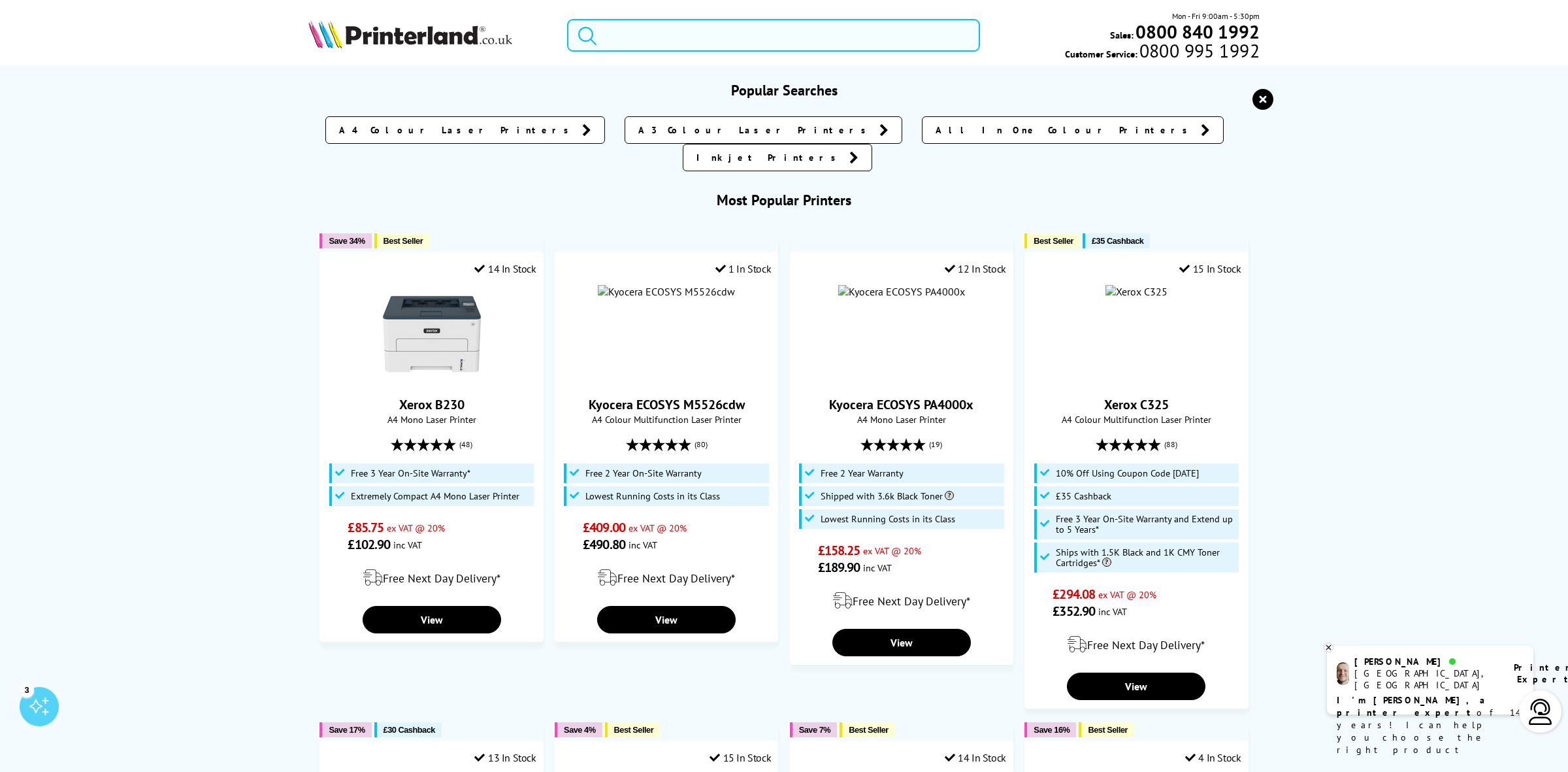
click at [700, 46] on input "search" at bounding box center [774, 35] width 413 height 32
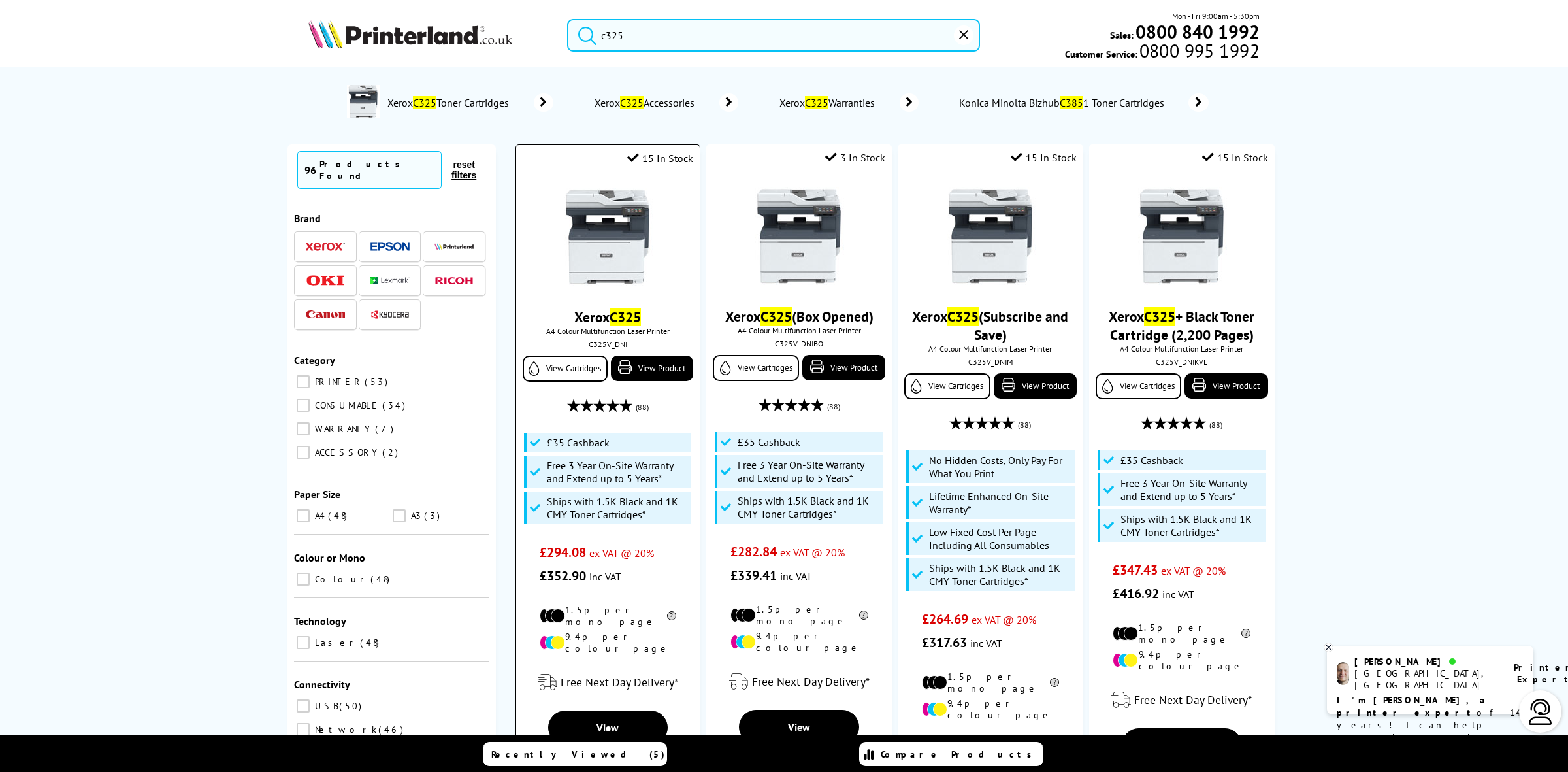
type input "c325"
click at [593, 266] on img at bounding box center [608, 237] width 98 height 98
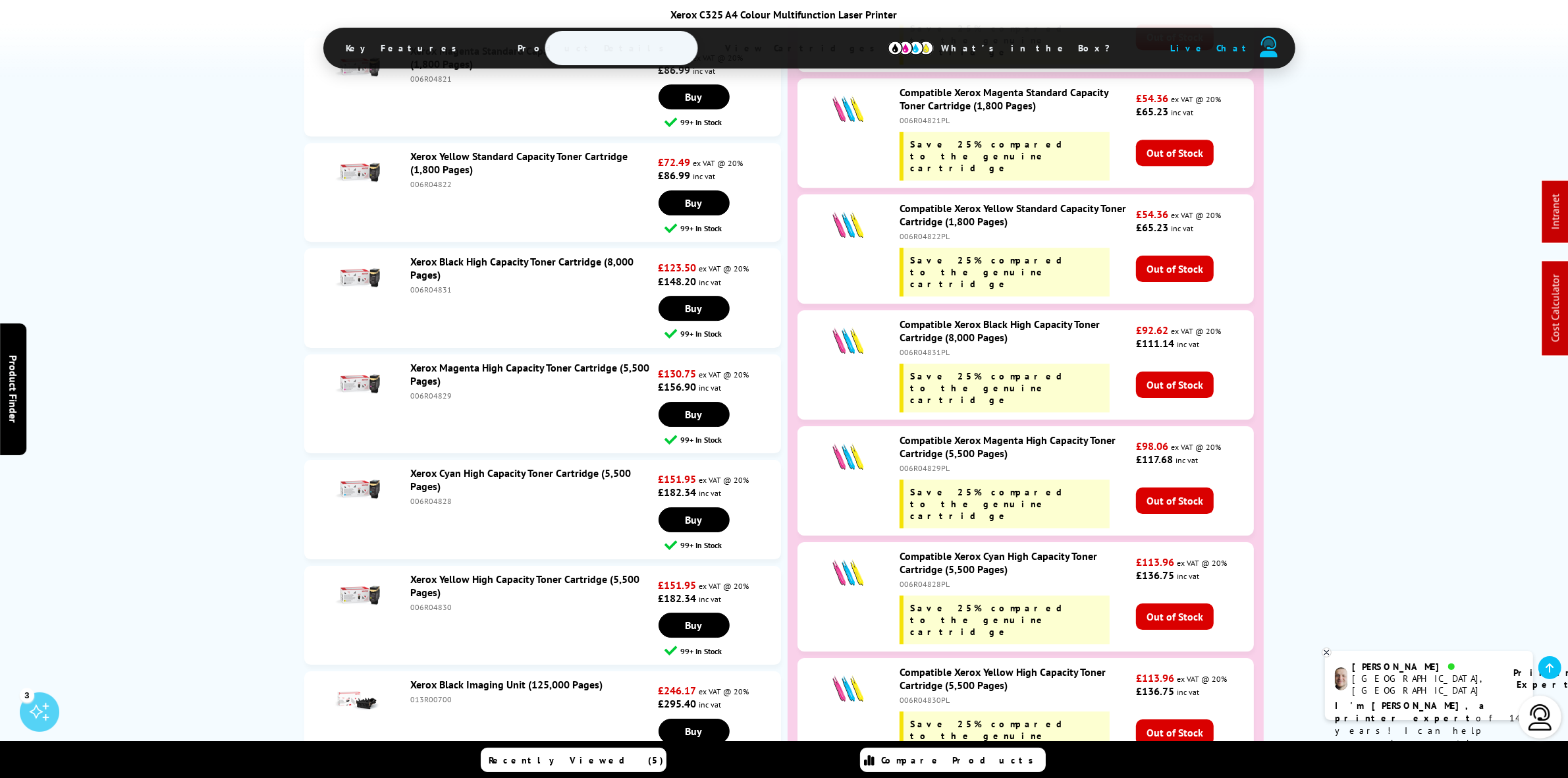
scroll to position [4675, 0]
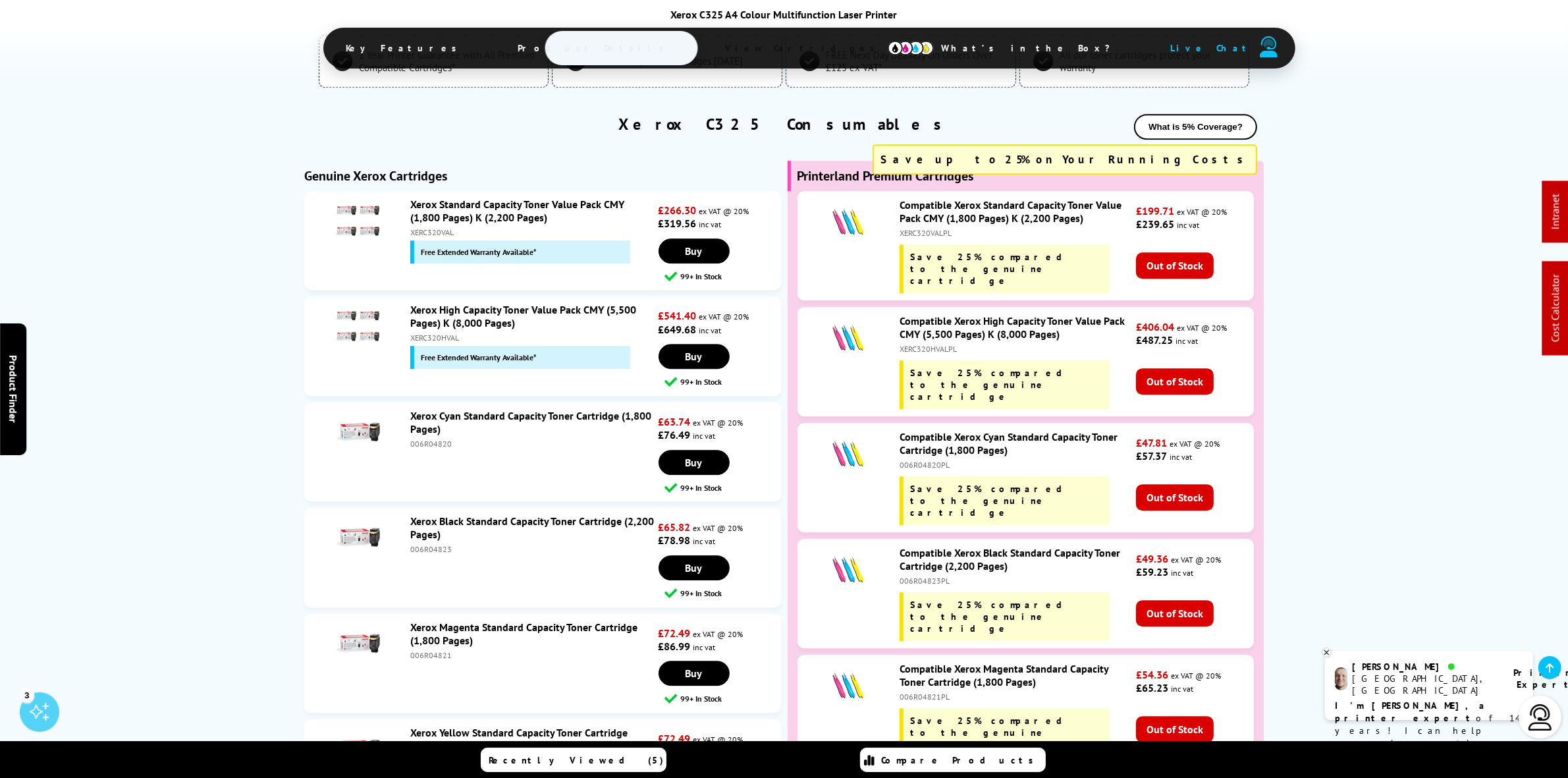
click at [435, 333] on div "XERC320HVAL" at bounding box center [533, 337] width 245 height 10
copy div "XERC320HVAL"
